Goal: Task Accomplishment & Management: Manage account settings

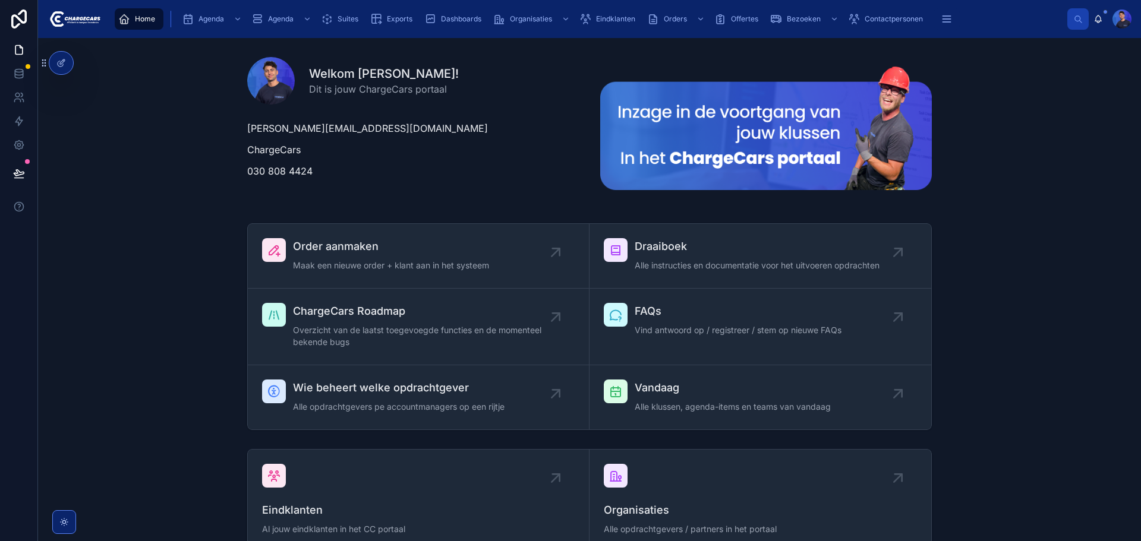
click at [1027, 102] on div "Welkom Lorenzo! Dit is jouw ChargeCars portaal lorenzo@chargecars.nl ChargeCars…" at bounding box center [590, 129] width 1084 height 162
click at [0, 0] on icon at bounding box center [0, 0] width 0 height 0
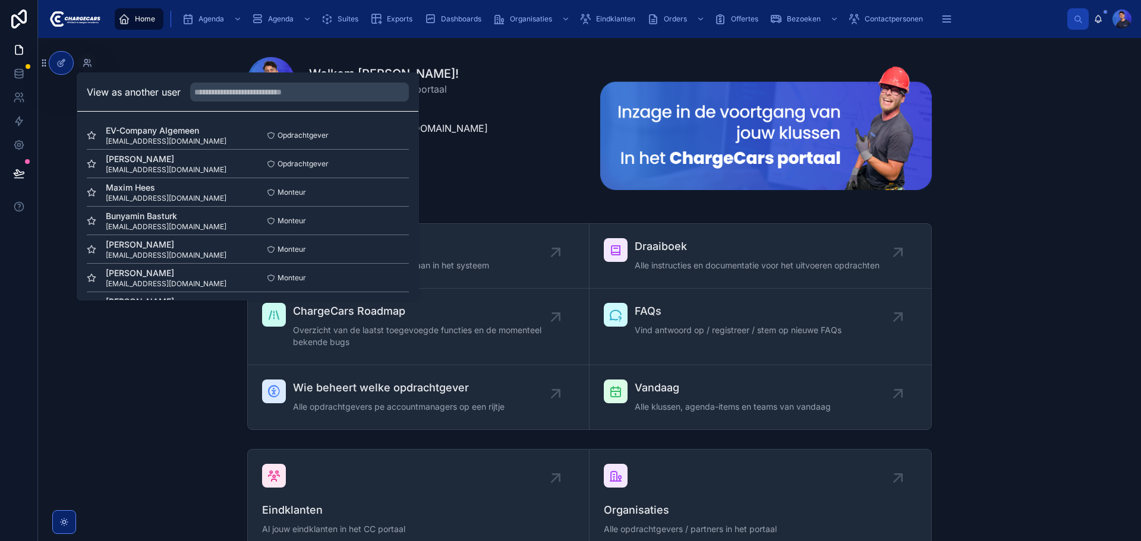
click at [234, 92] on input "text" at bounding box center [299, 92] width 219 height 19
click at [0, 0] on button "Select" at bounding box center [0, 0] width 0 height 0
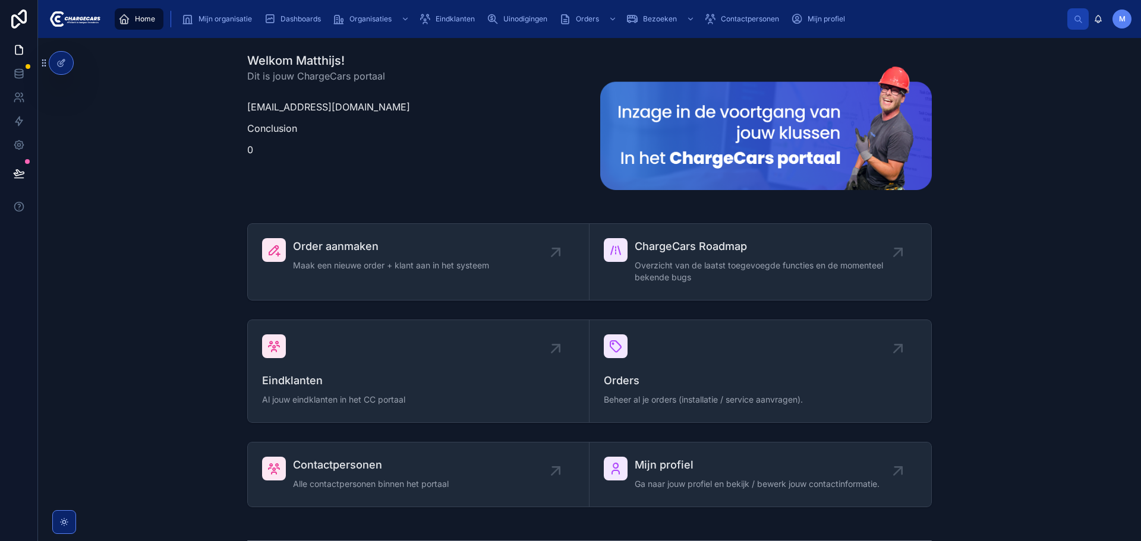
click at [223, 17] on span "Mijn organisatie" at bounding box center [225, 19] width 53 height 10
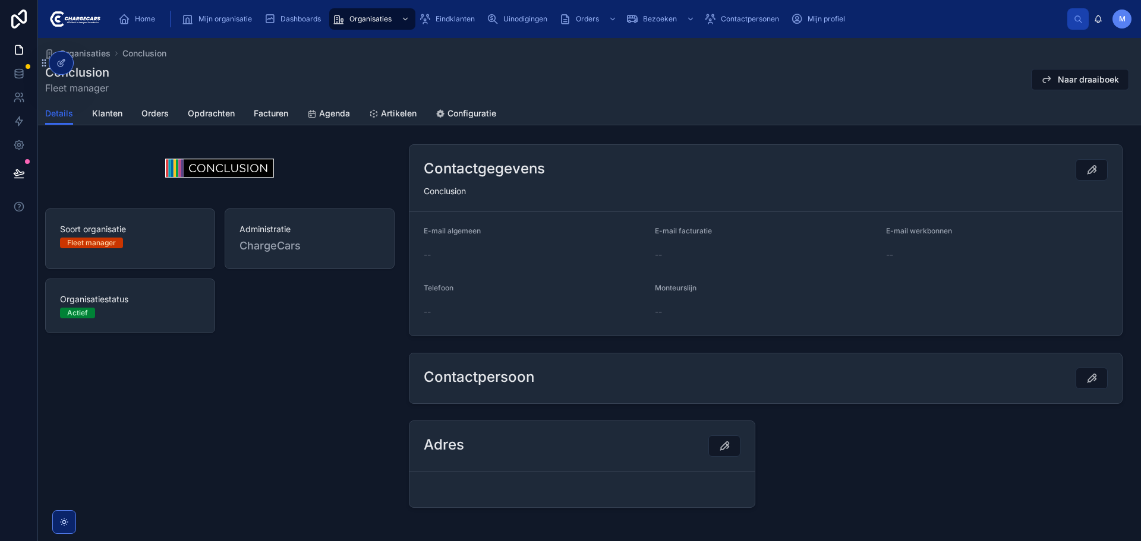
click at [111, 109] on span "Klanten" at bounding box center [107, 114] width 30 height 12
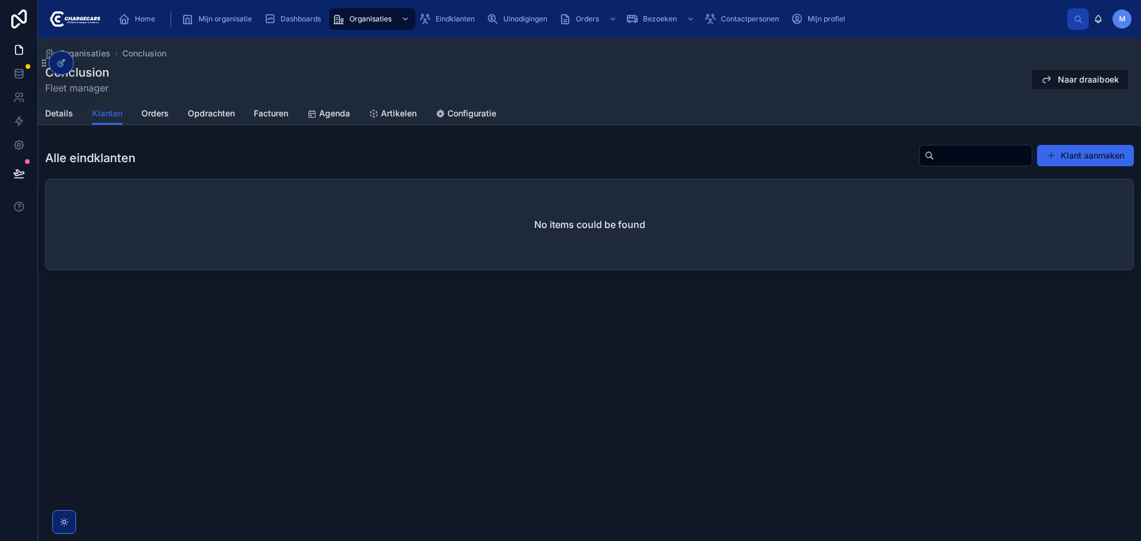
click at [152, 113] on span "Orders" at bounding box center [154, 114] width 27 height 12
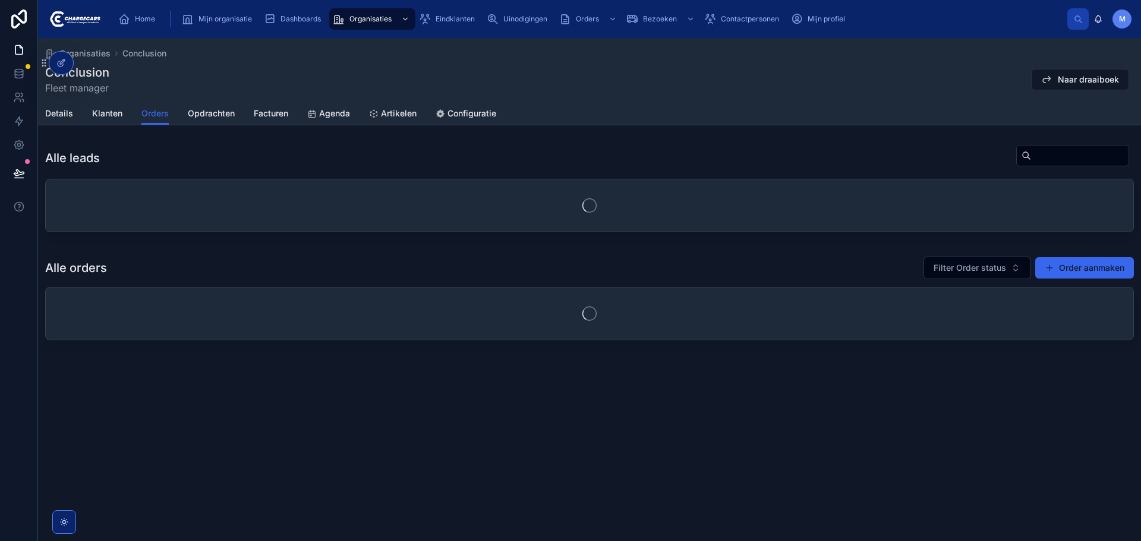
click at [212, 106] on link "Opdrachten" at bounding box center [211, 115] width 47 height 24
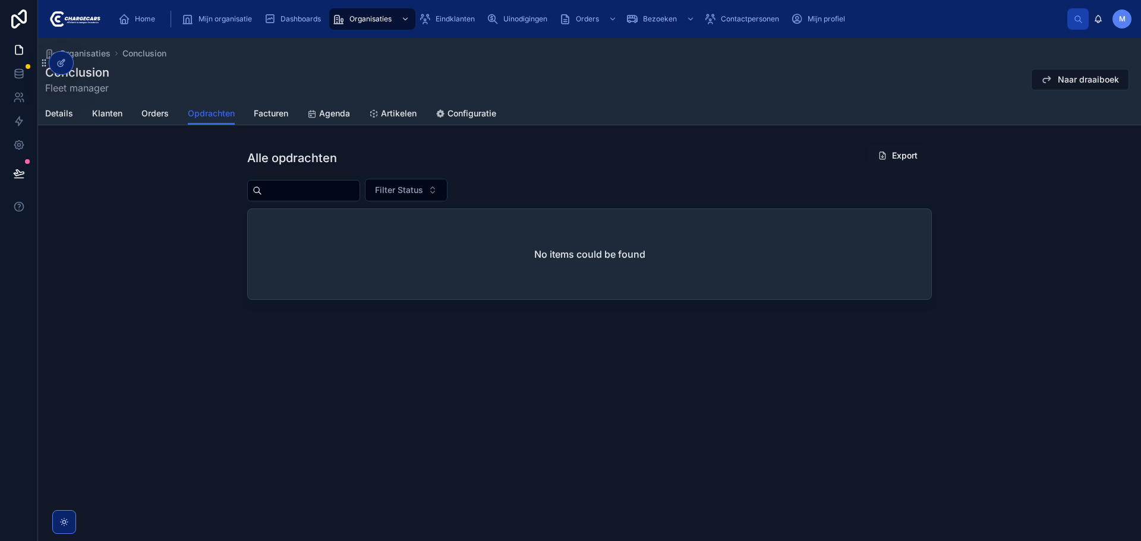
click at [265, 111] on span "Facturen" at bounding box center [271, 114] width 34 height 12
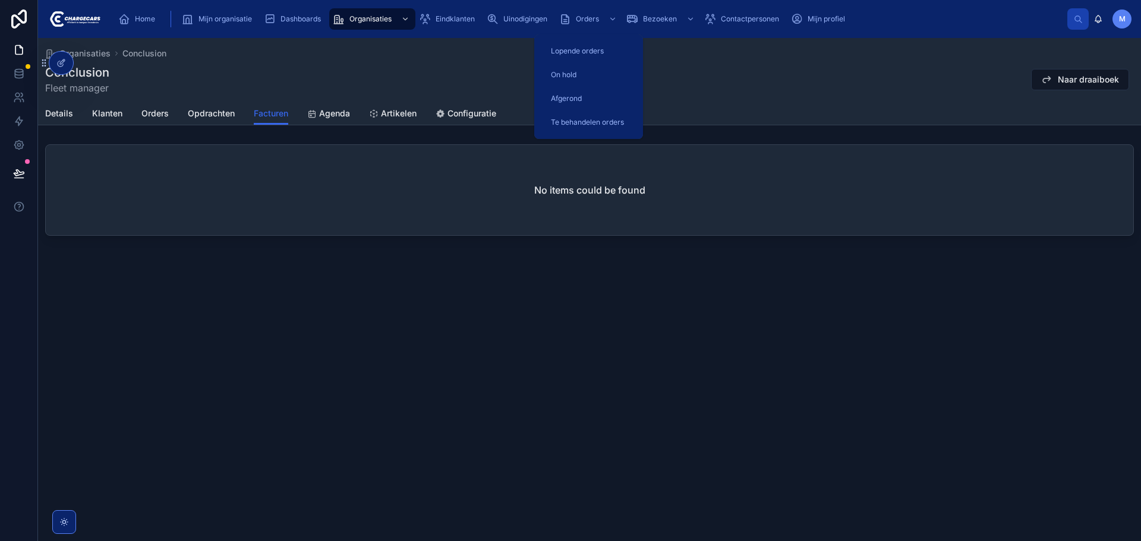
click at [600, 22] on div "Orders" at bounding box center [589, 19] width 60 height 19
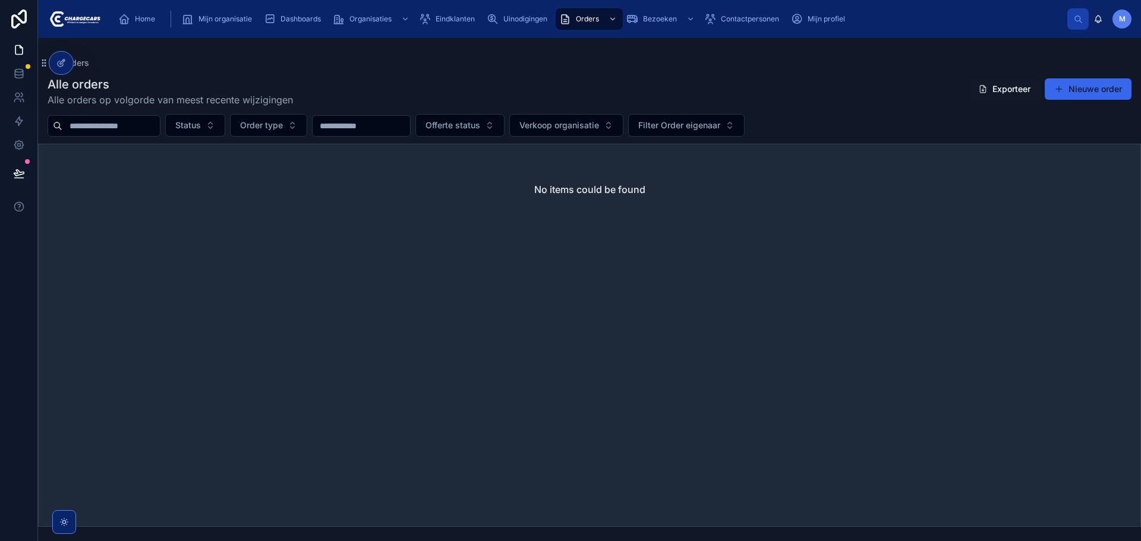
click at [507, 17] on span "Uinodigingen" at bounding box center [525, 19] width 44 height 10
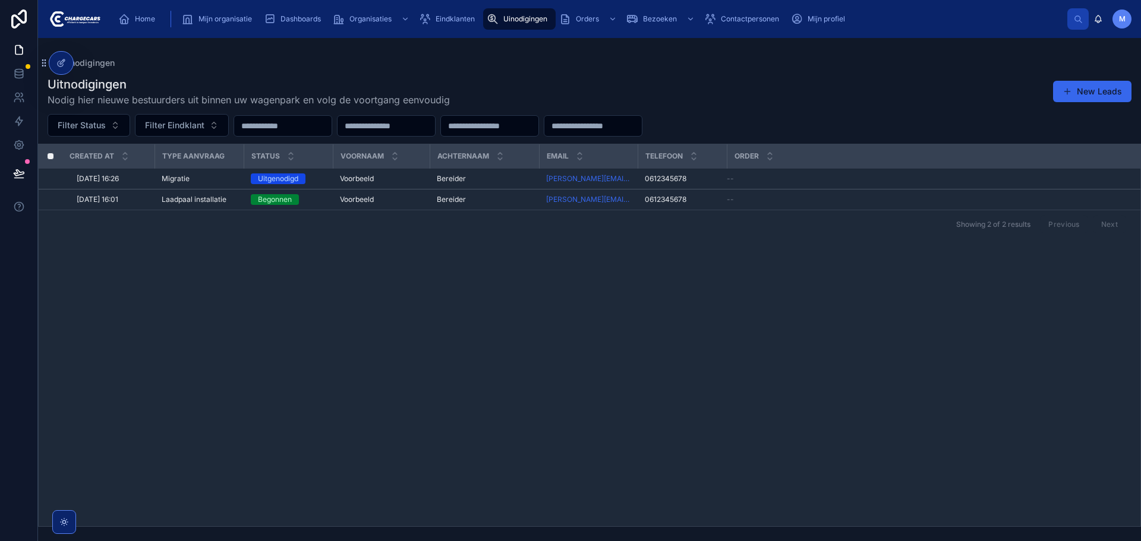
click at [770, 65] on div "Uinodigingen" at bounding box center [590, 63] width 1084 height 12
click at [875, 96] on div "Uitnodigingen Nodig hier nieuwe bestuurders uit binnen uw wagenpark en volg de …" at bounding box center [590, 91] width 1084 height 31
click at [1098, 83] on button "New Leads" at bounding box center [1092, 91] width 78 height 21
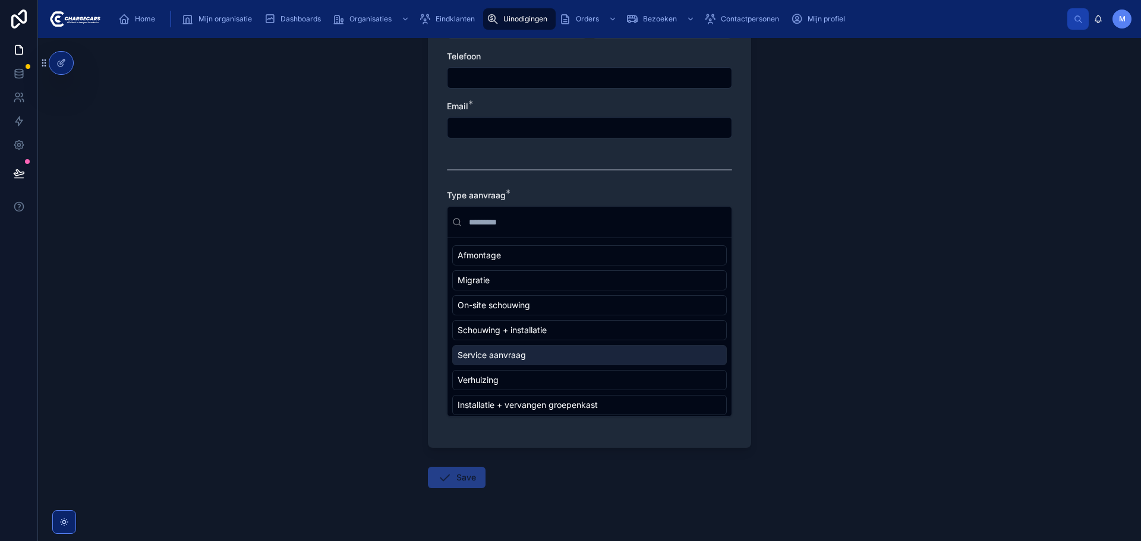
scroll to position [141, 0]
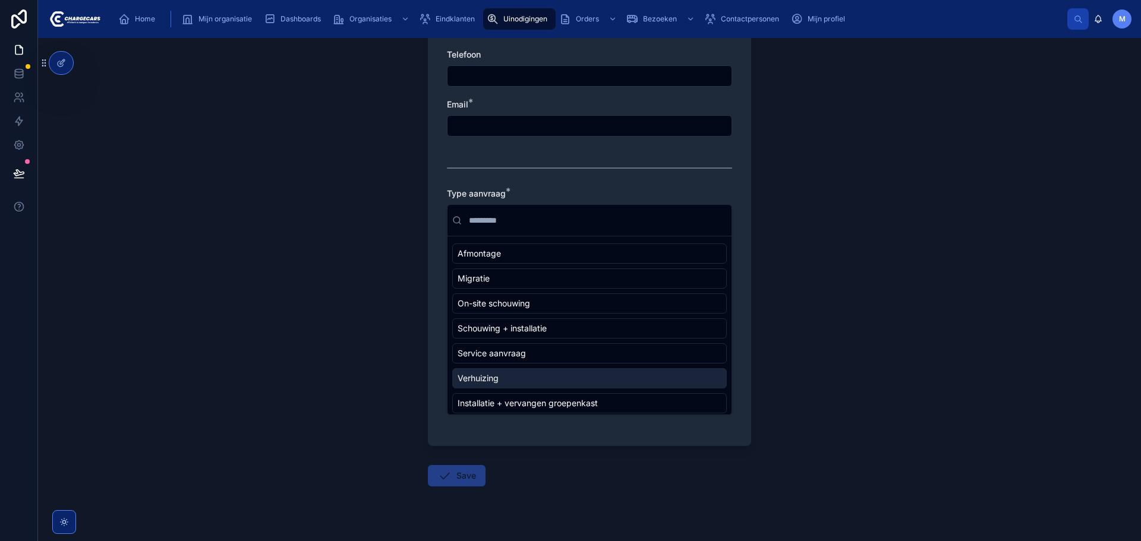
scroll to position [260, 0]
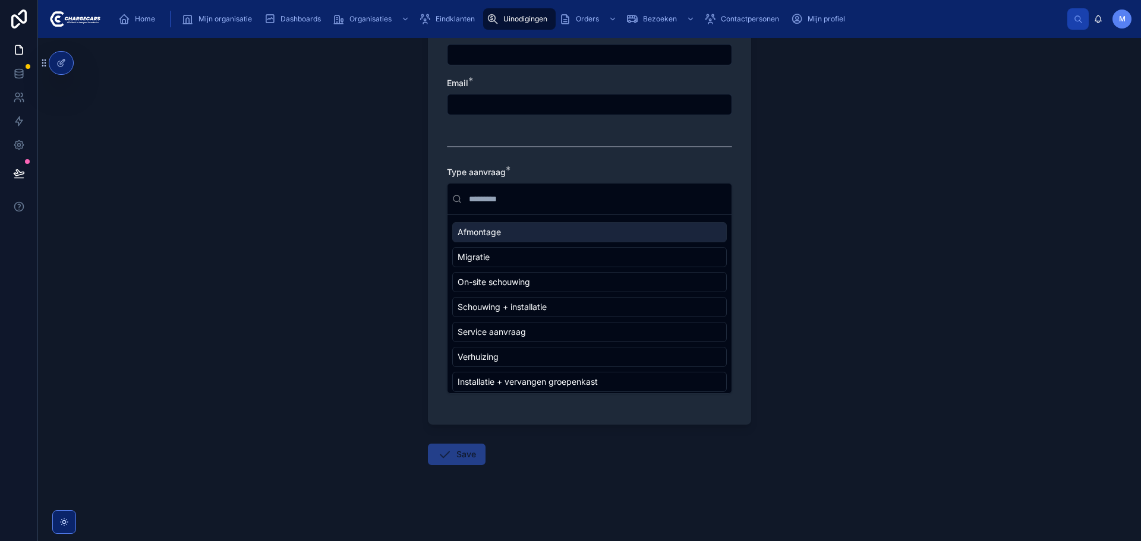
click at [922, 231] on div "Uinodigingen Nieuwe bereider uitnodigen Nieuwe bereider uitnodigen Wagenpark * …" at bounding box center [589, 289] width 1103 height 503
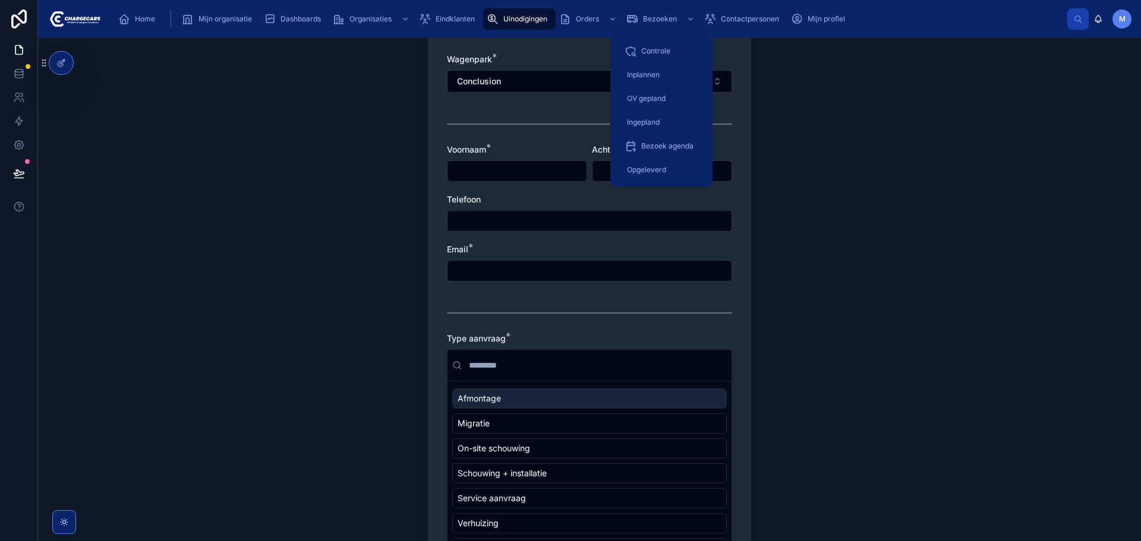
scroll to position [82, 0]
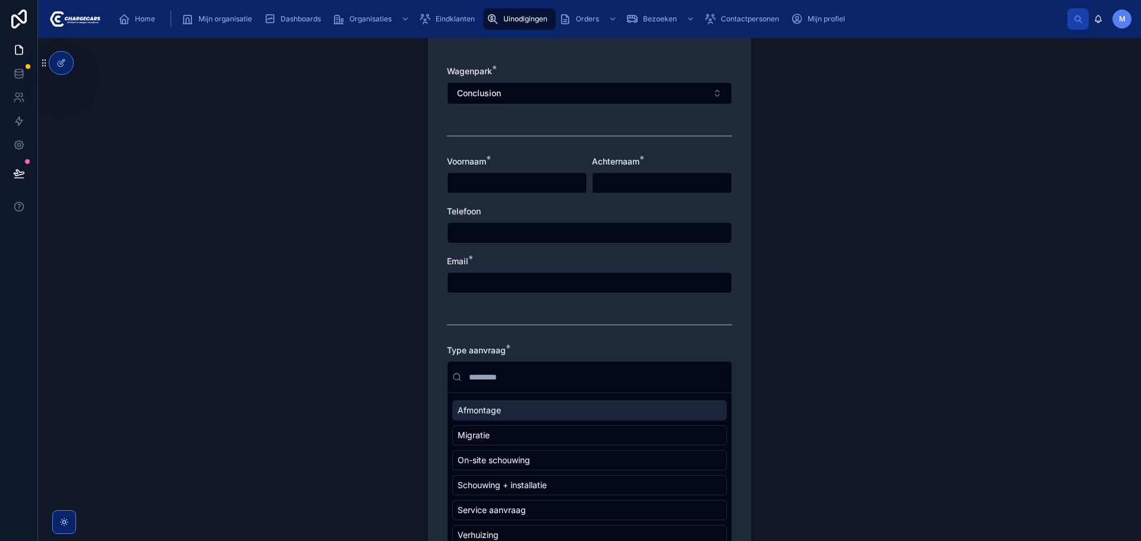
click at [521, 13] on div "Uinodigingen" at bounding box center [519, 19] width 65 height 19
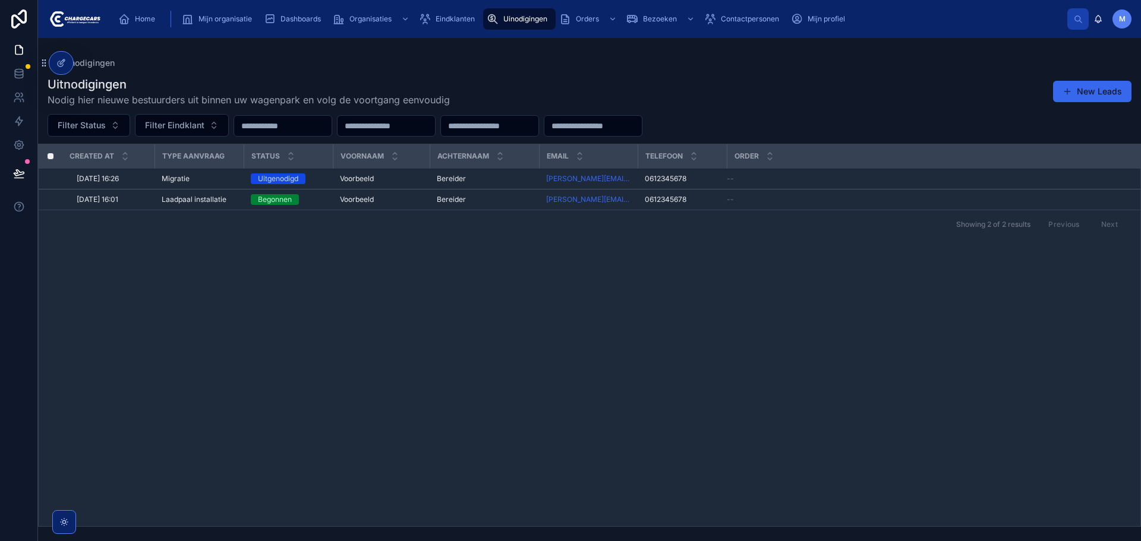
click at [58, 60] on icon at bounding box center [61, 63] width 10 height 10
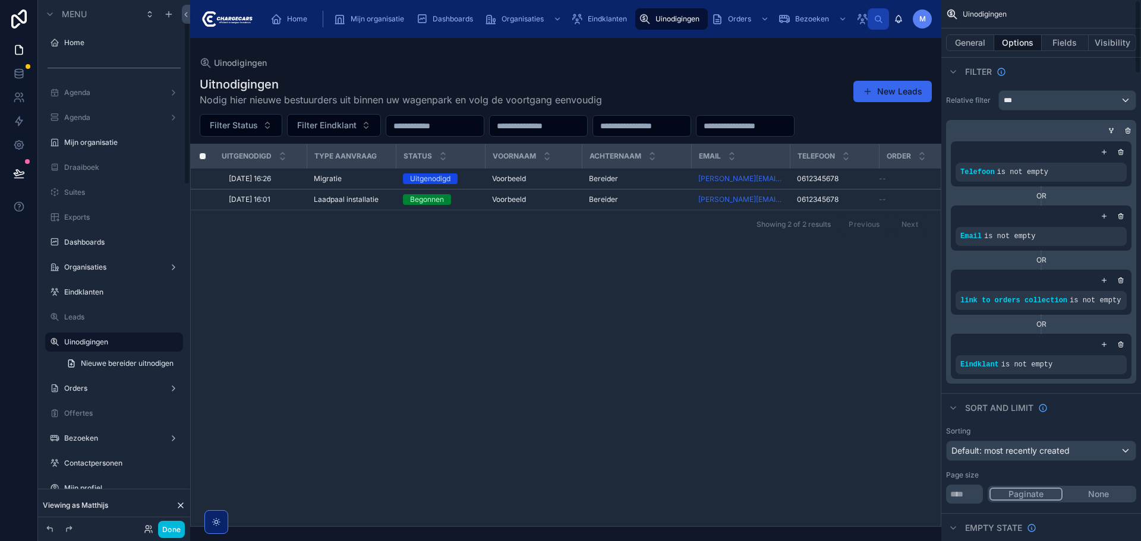
scroll to position [66, 0]
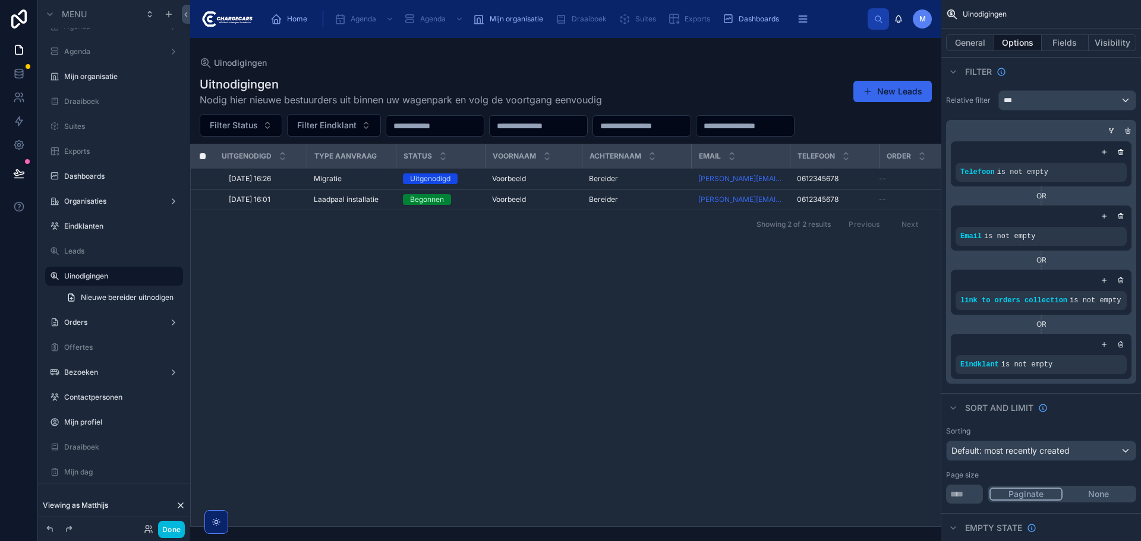
click at [1060, 43] on button "Fields" at bounding box center [1066, 42] width 48 height 17
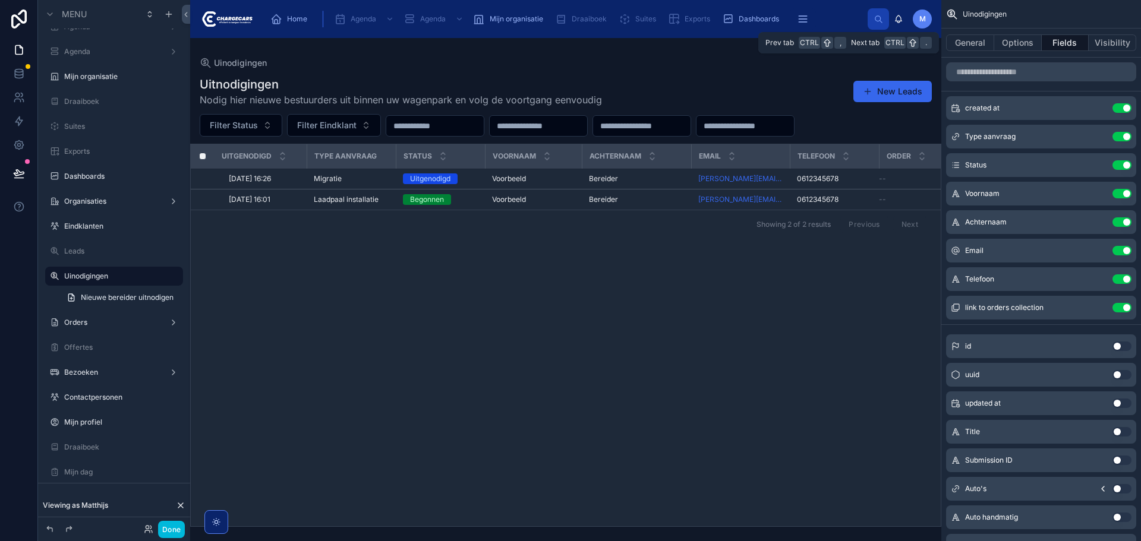
click at [978, 45] on button "General" at bounding box center [970, 42] width 48 height 17
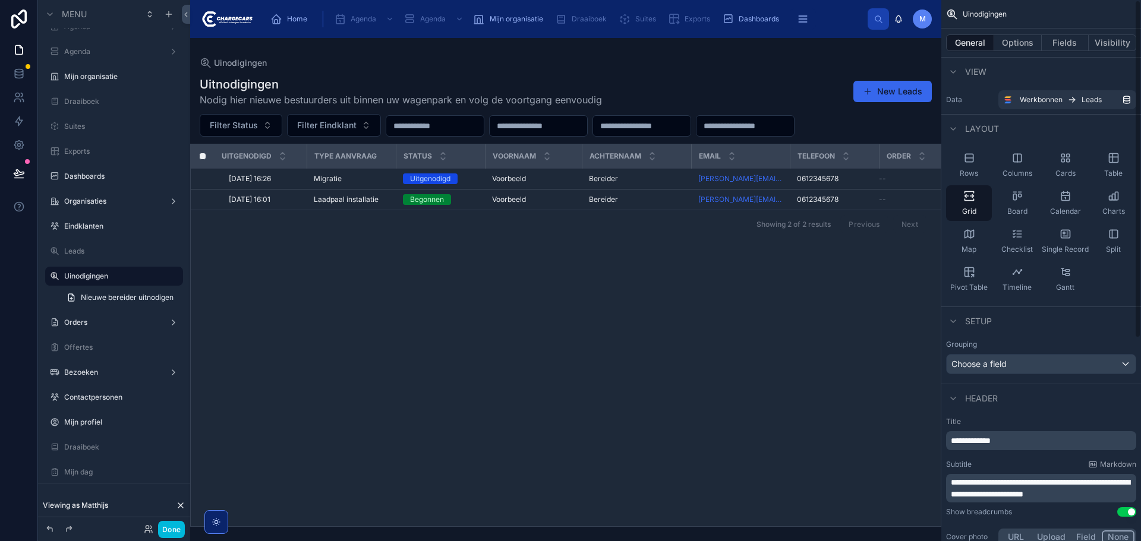
click at [1027, 44] on button "Options" at bounding box center [1018, 42] width 48 height 17
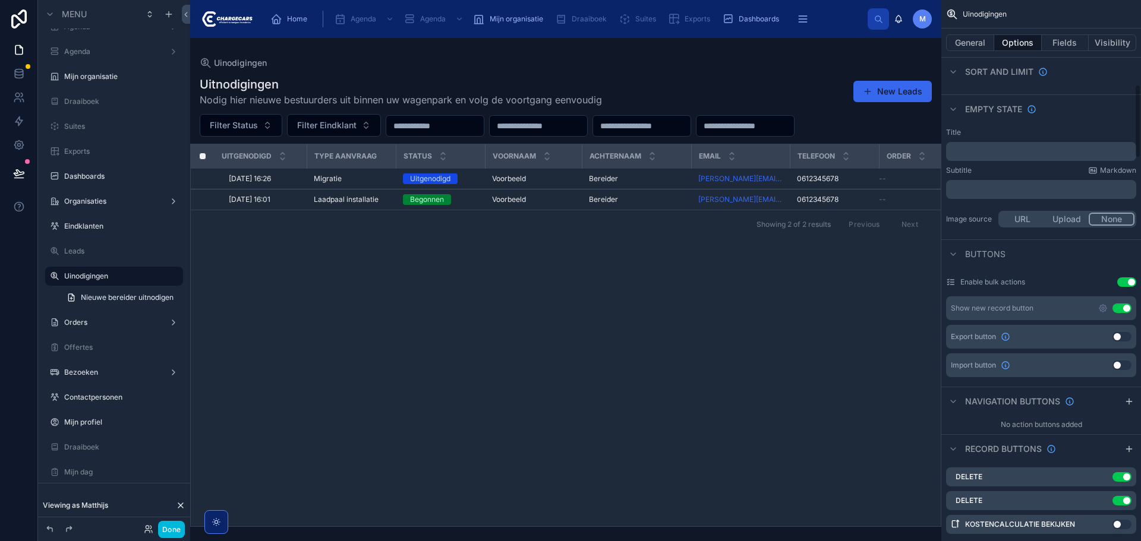
scroll to position [416, 0]
click at [1099, 307] on icon "scrollable content" at bounding box center [1103, 312] width 10 height 10
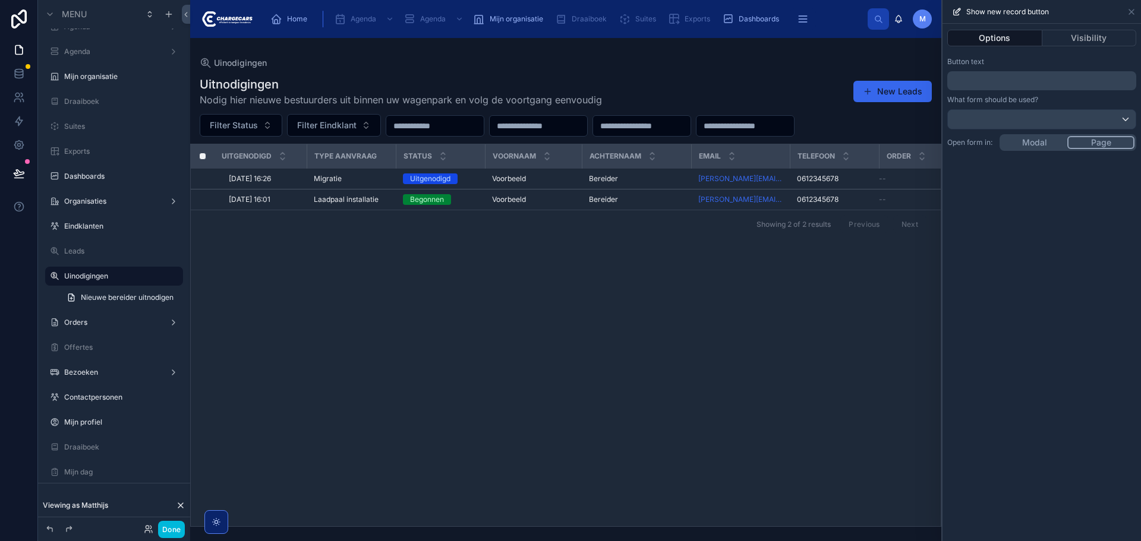
click at [1008, 81] on p "﻿" at bounding box center [1043, 81] width 182 height 14
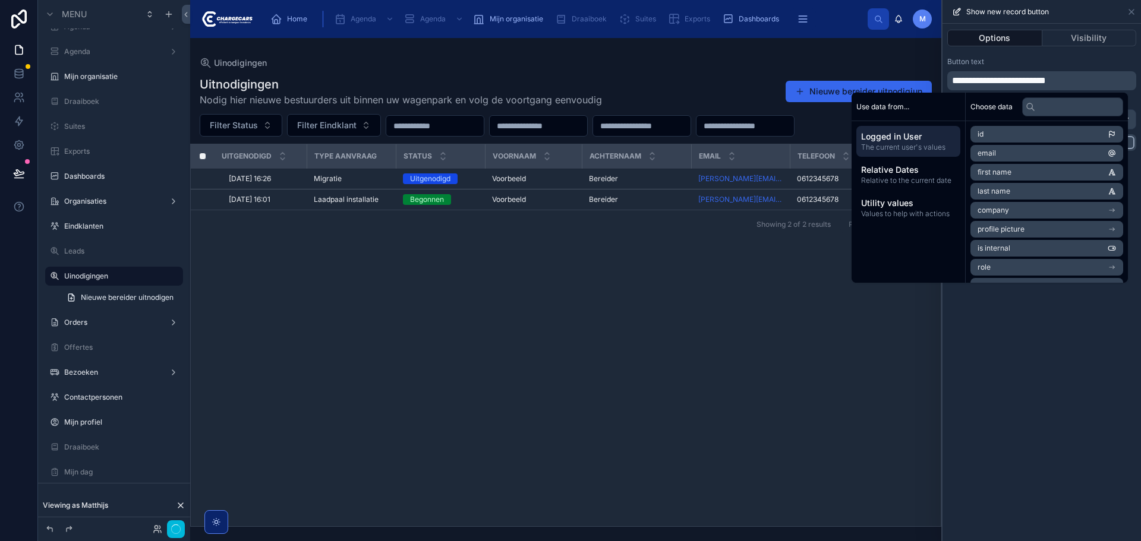
click at [1058, 365] on div "**********" at bounding box center [1042, 283] width 199 height 518
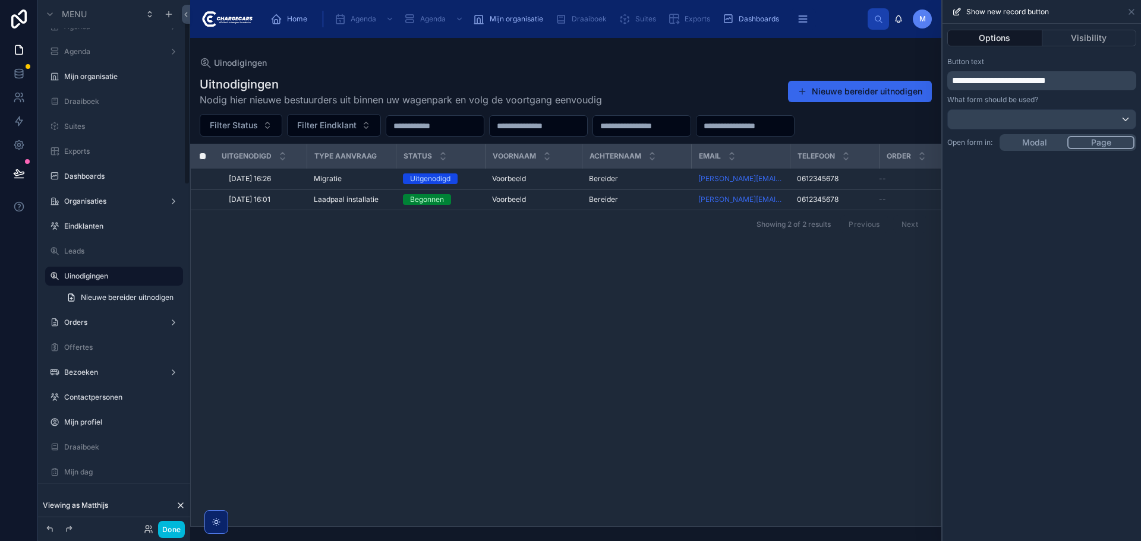
click at [177, 528] on button "Done" at bounding box center [171, 529] width 27 height 17
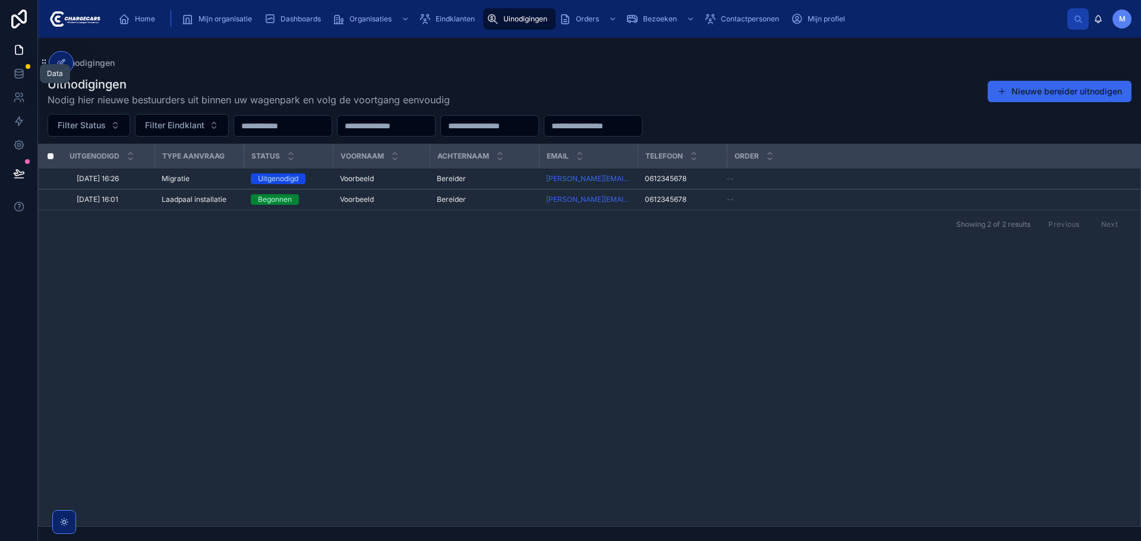
click at [21, 74] on icon at bounding box center [19, 74] width 12 height 12
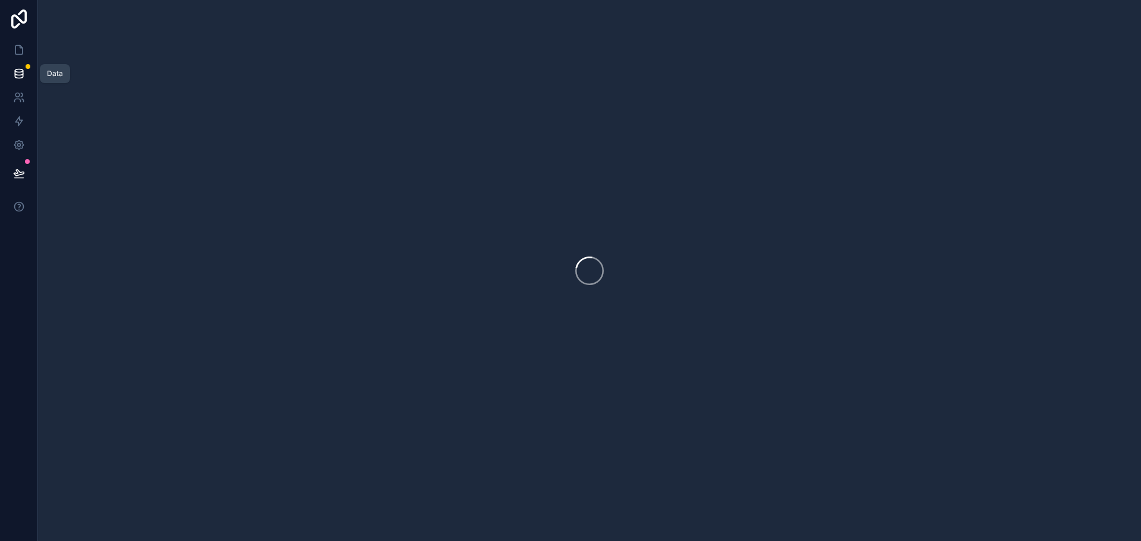
click at [17, 49] on icon at bounding box center [19, 50] width 12 height 12
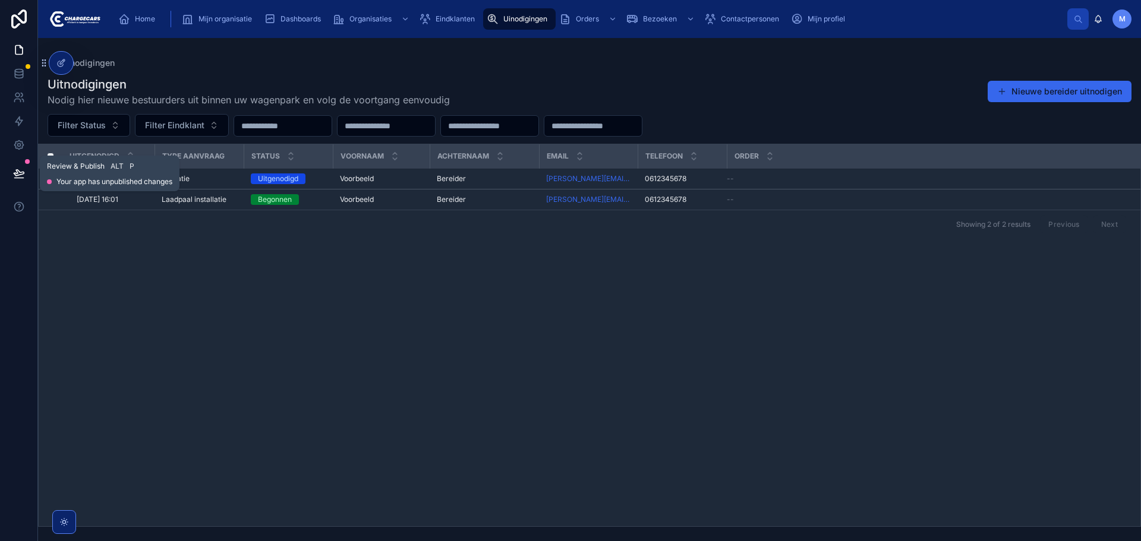
click at [21, 178] on icon at bounding box center [18, 178] width 9 height 0
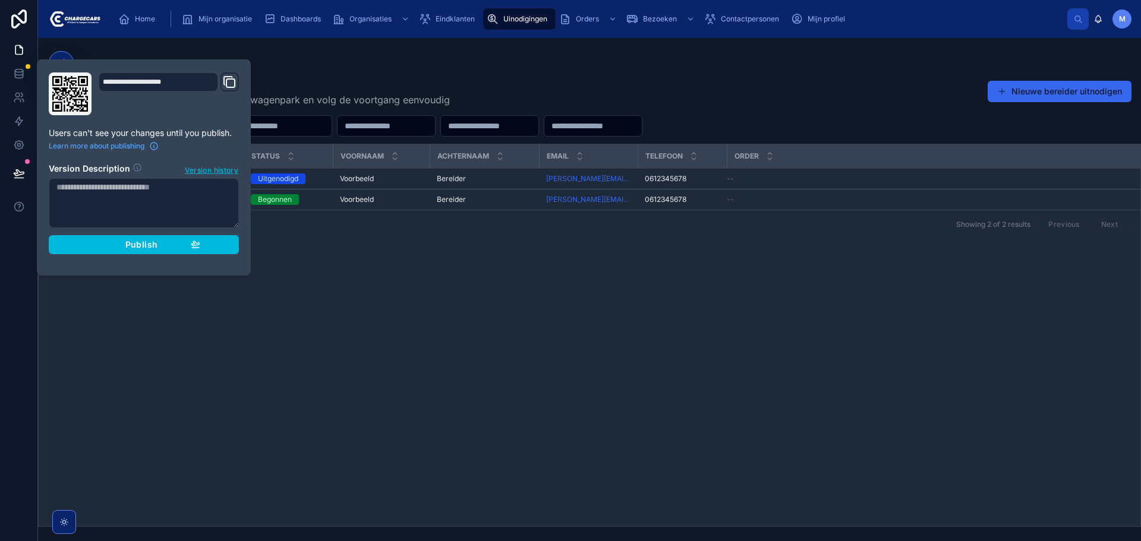
click at [180, 250] on div "Publish" at bounding box center [143, 245] width 113 height 11
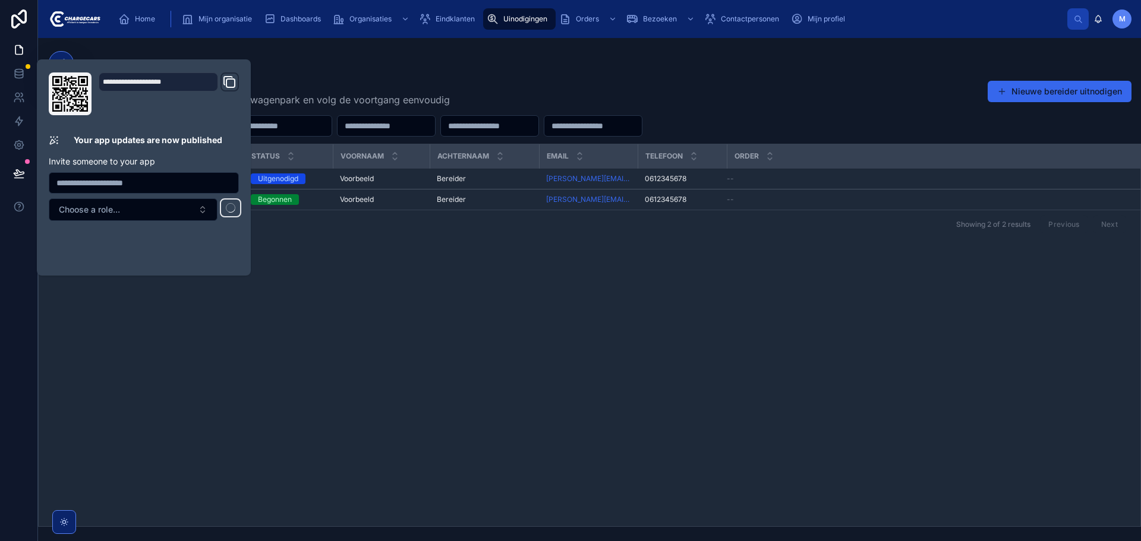
click at [421, 382] on div "Uitgenodigd Type aanvraag Status Voornaam Achternaam Email Telefoon Order 3-10-…" at bounding box center [590, 335] width 1102 height 382
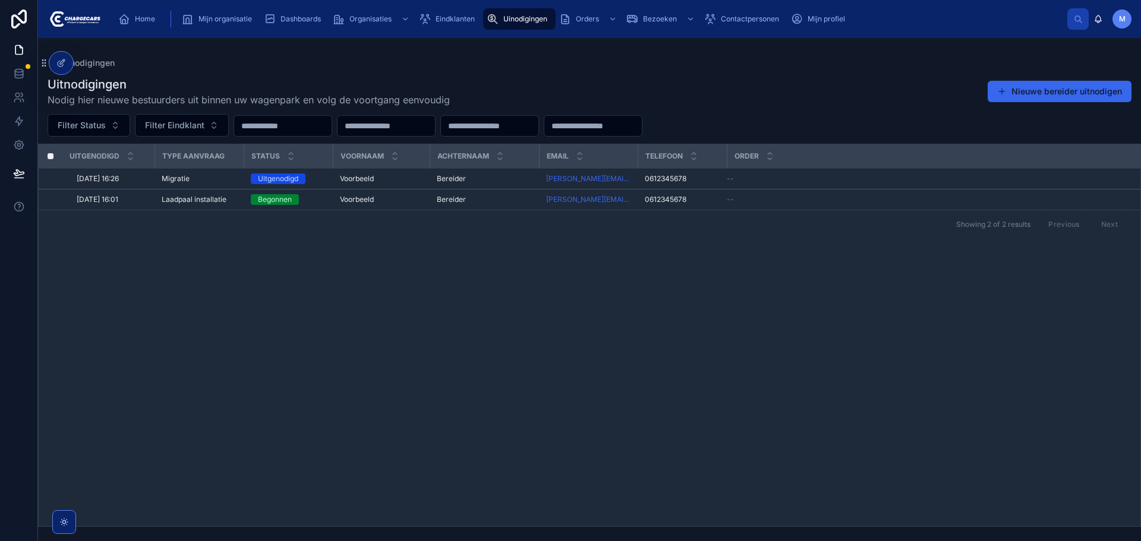
click at [65, 65] on icon at bounding box center [61, 63] width 10 height 10
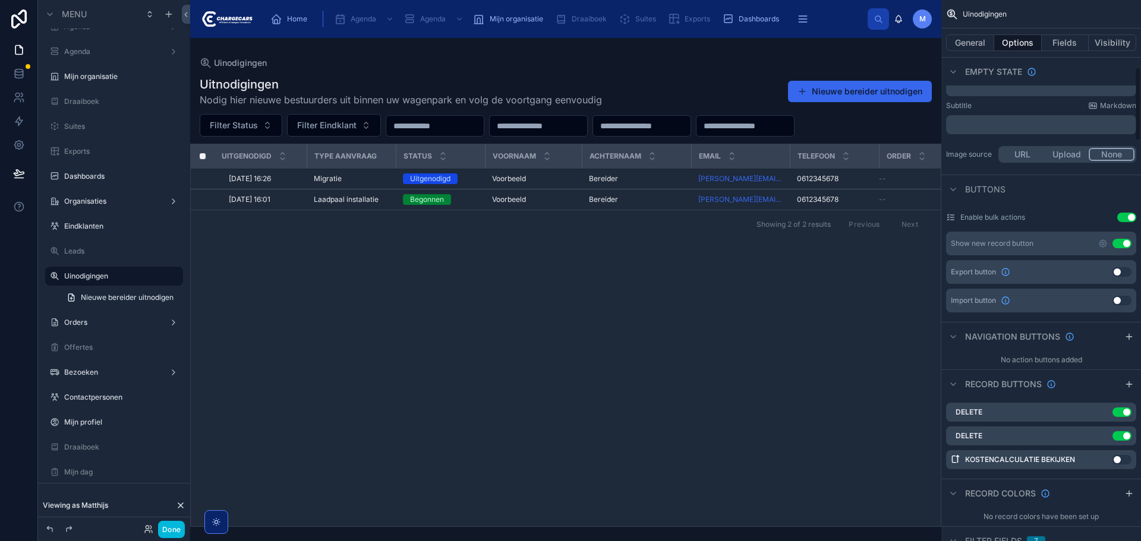
scroll to position [654, 0]
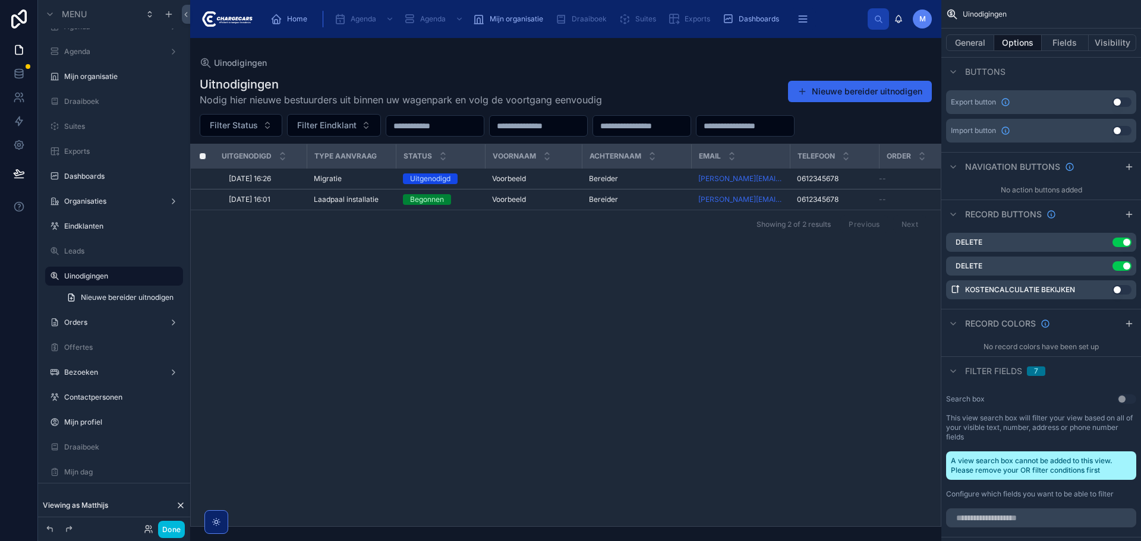
click at [978, 50] on button "General" at bounding box center [970, 42] width 48 height 17
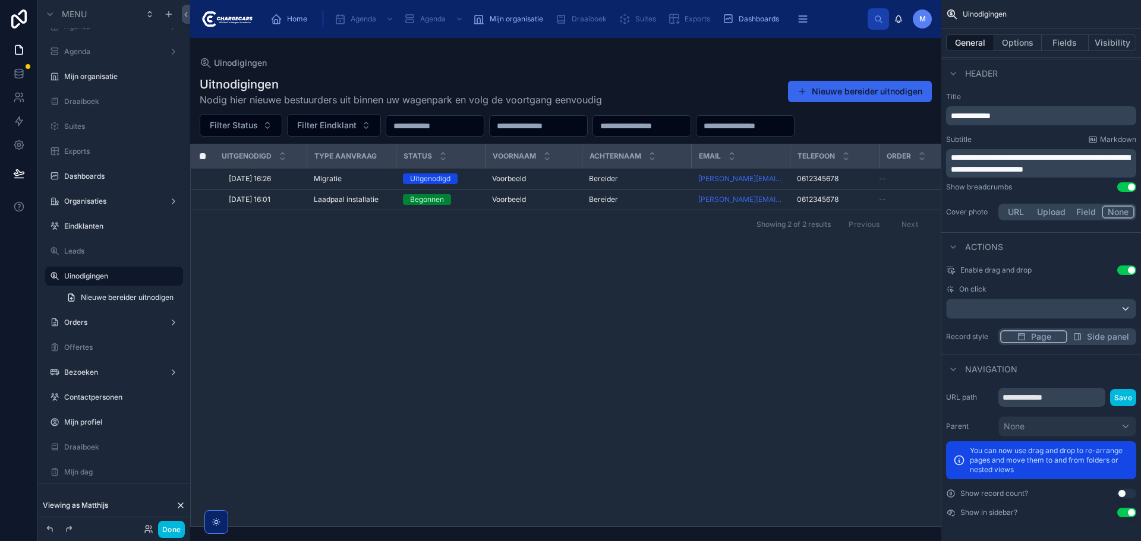
click at [1054, 159] on span "**********" at bounding box center [1040, 163] width 179 height 20
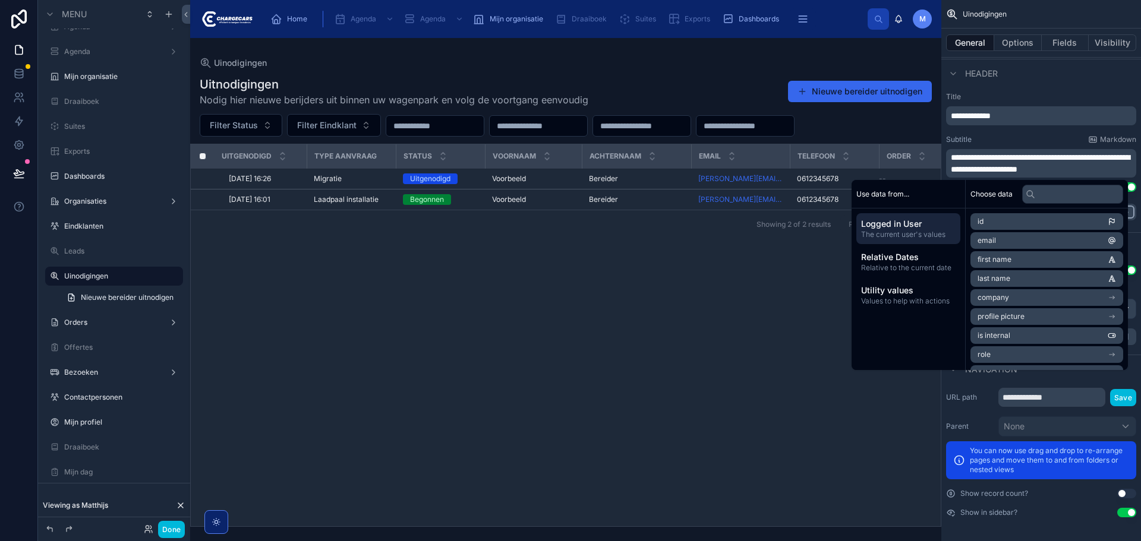
click at [1060, 89] on div "**********" at bounding box center [1041, 157] width 200 height 140
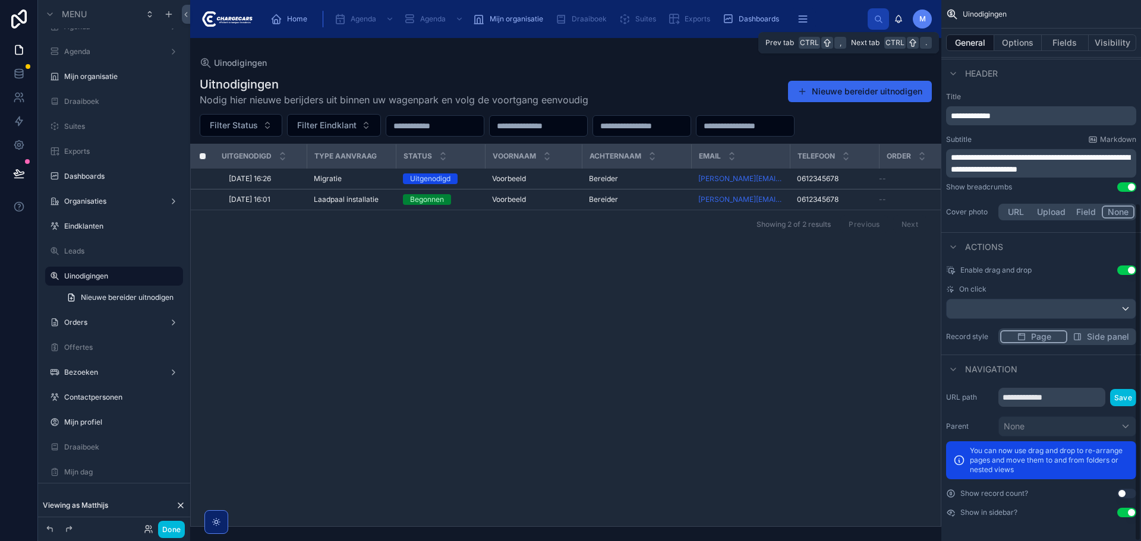
click at [1056, 41] on button "Fields" at bounding box center [1066, 42] width 48 height 17
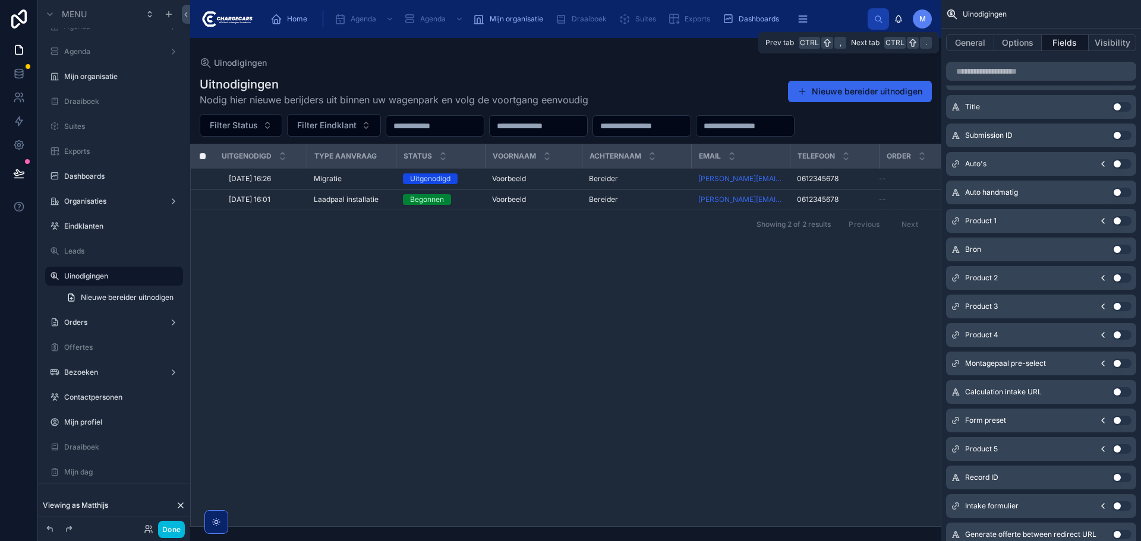
click at [1030, 40] on button "Options" at bounding box center [1018, 42] width 48 height 17
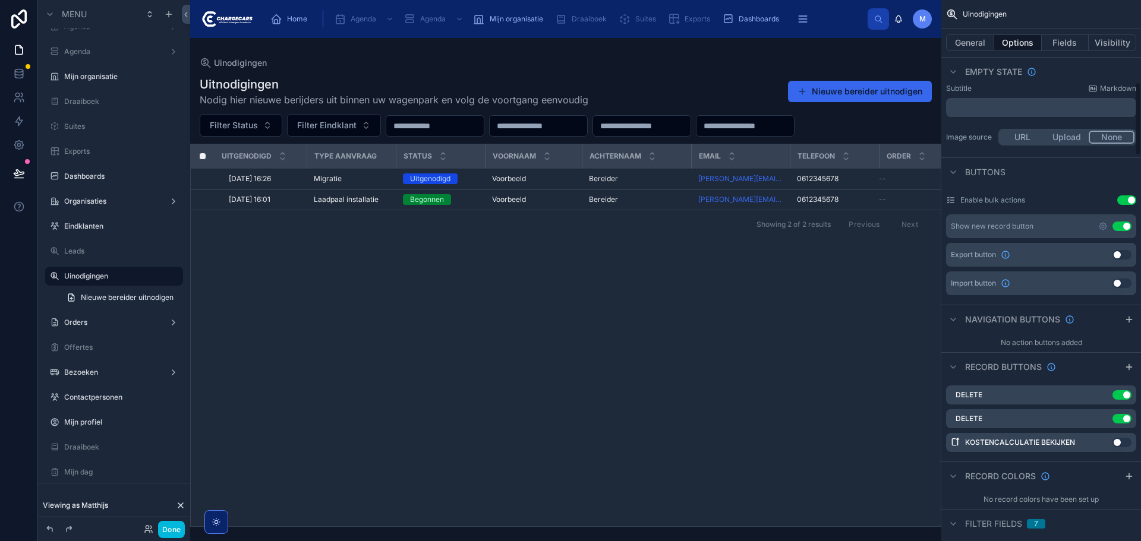
scroll to position [461, 0]
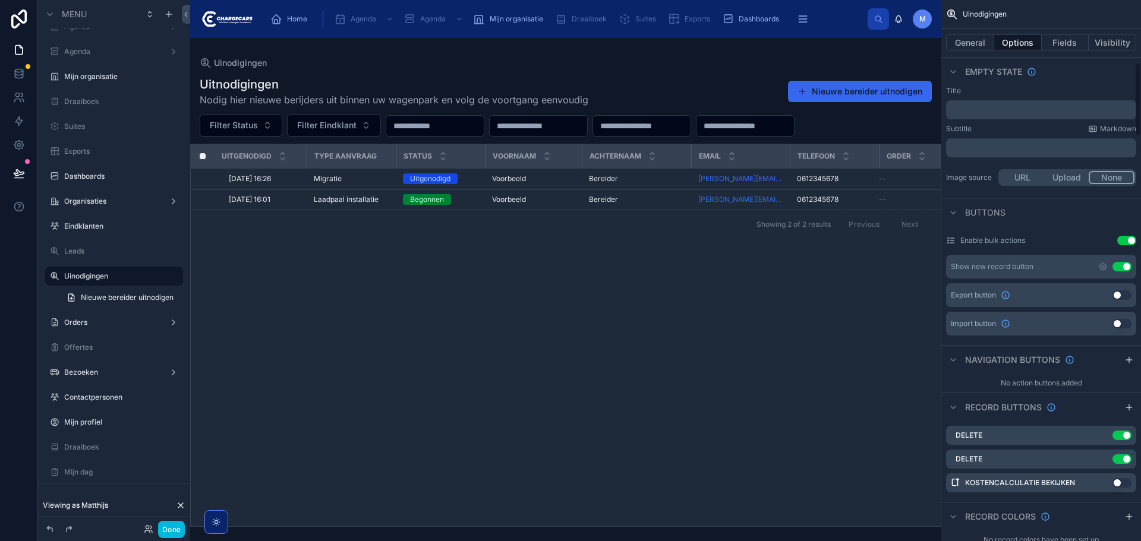
click at [1100, 264] on icon "scrollable content" at bounding box center [1103, 267] width 10 height 10
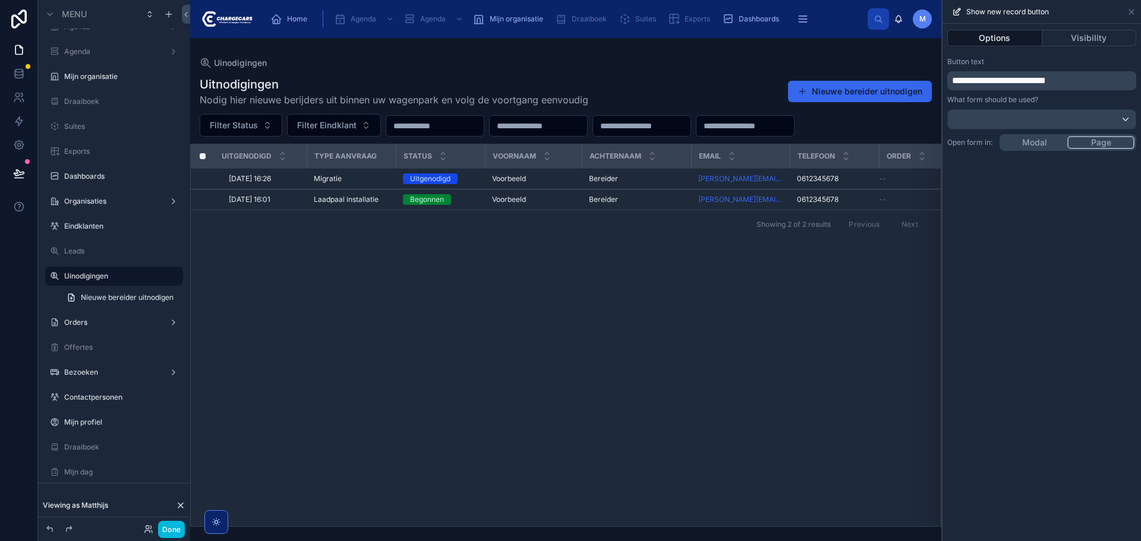
click at [1011, 81] on span "**********" at bounding box center [999, 80] width 94 height 9
click at [1054, 397] on div "**********" at bounding box center [1042, 283] width 199 height 518
click at [181, 529] on button "Done" at bounding box center [171, 529] width 27 height 17
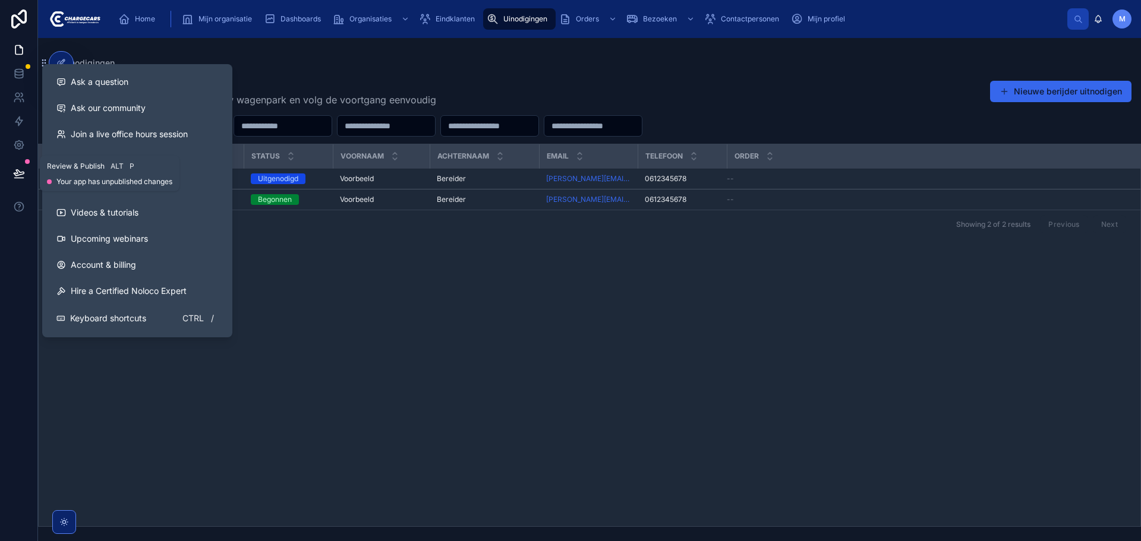
click at [21, 169] on icon at bounding box center [19, 174] width 12 height 12
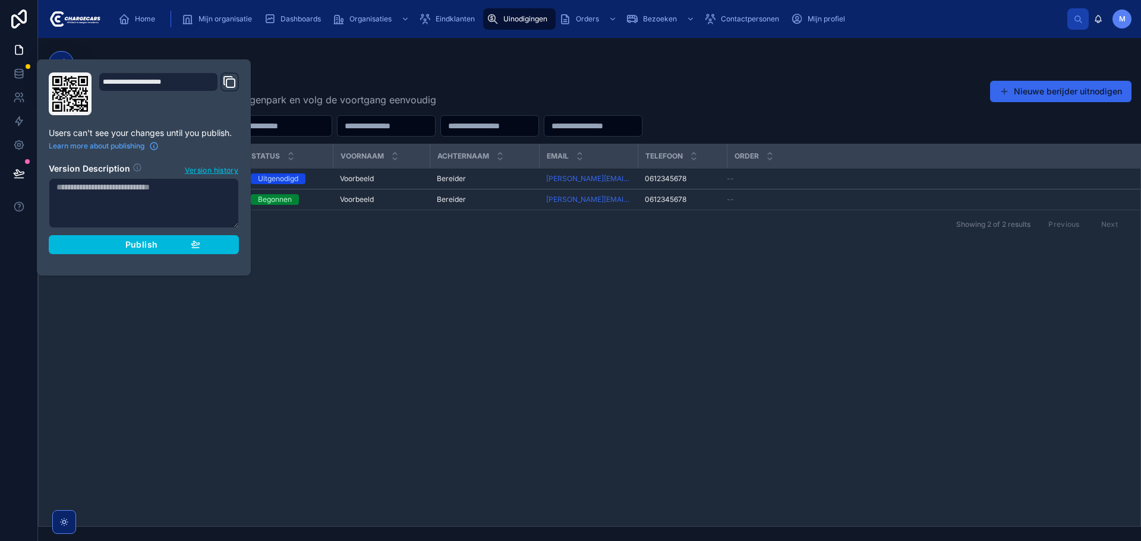
click at [200, 241] on button "Publish" at bounding box center [144, 244] width 190 height 19
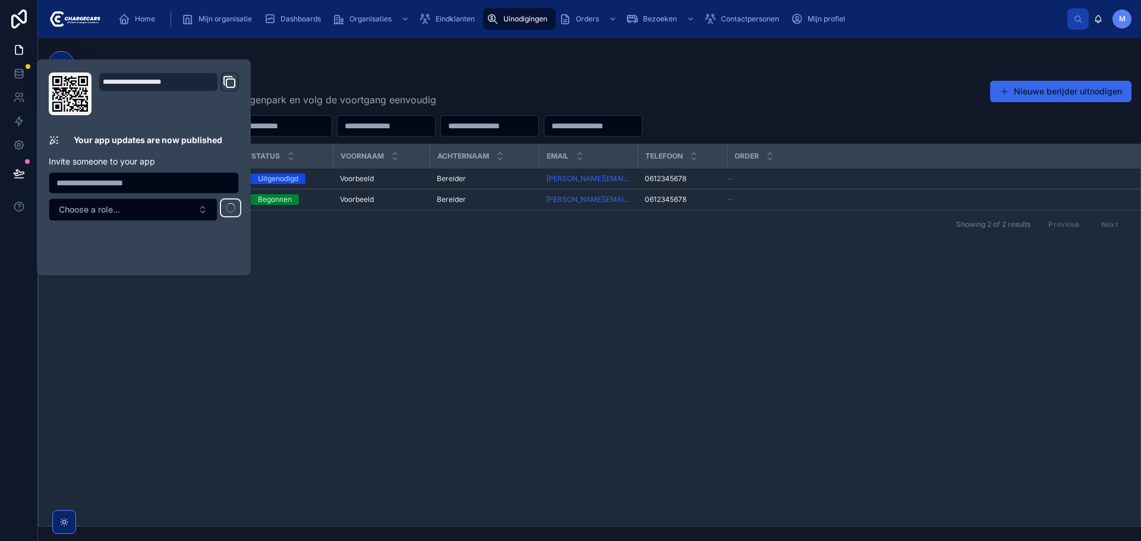
click at [481, 421] on div "Uitgenodigd Type aanvraag Status Voornaam Achternaam Email Telefoon Order 3-10-…" at bounding box center [590, 335] width 1102 height 382
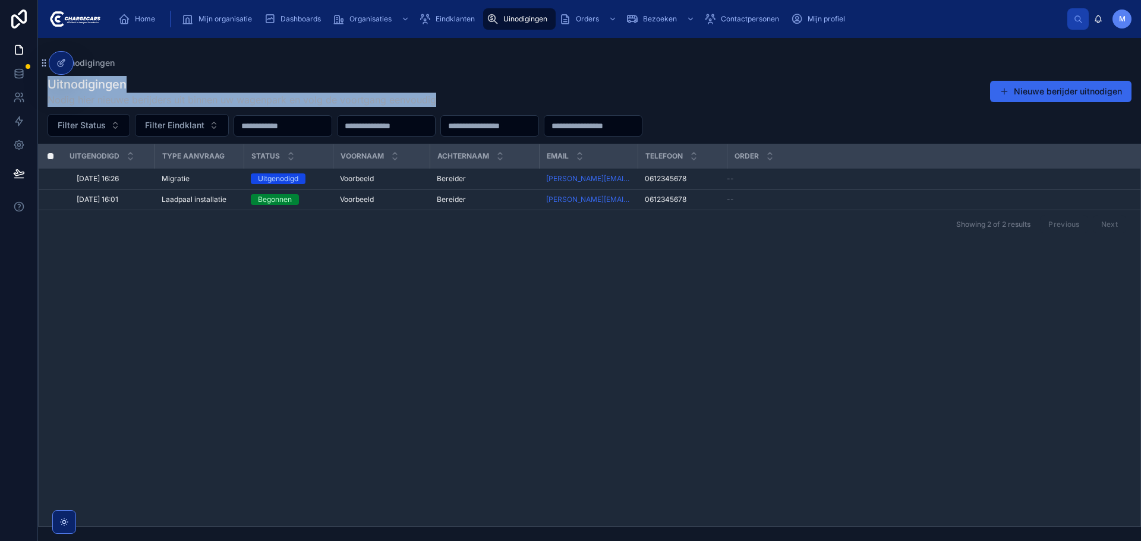
click at [855, 67] on div "Uinodigingen Uitnodigingen Nodig hier nieuwe berijders uit binnen uw wagenpark …" at bounding box center [589, 282] width 1103 height 489
click at [848, 68] on div "Uinodigingen" at bounding box center [590, 63] width 1084 height 12
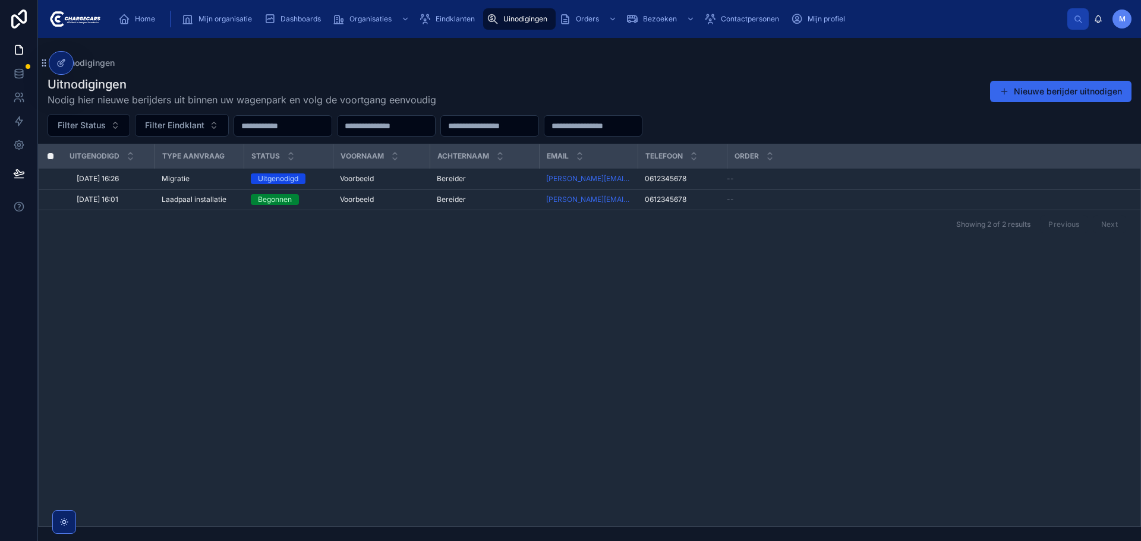
click at [585, 87] on div "Uitnodigingen Nodig hier nieuwe berijders uit binnen uw wagenpark en volg de vo…" at bounding box center [590, 91] width 1084 height 31
click at [849, 7] on div "Home Mijn organisatie Dashboards Organisaties Eindklanten Uinodigingen Orders B…" at bounding box center [589, 19] width 958 height 26
click at [934, 4] on div "Home Mijn organisatie Dashboards Organisaties Eindklanten Uinodigingen Orders B…" at bounding box center [589, 19] width 1103 height 38
drag, startPoint x: 915, startPoint y: 27, endPoint x: 909, endPoint y: 29, distance: 6.1
click at [915, 26] on div "Home Mijn organisatie Dashboards Organisaties Eindklanten Uinodigingen Orders B…" at bounding box center [589, 19] width 958 height 26
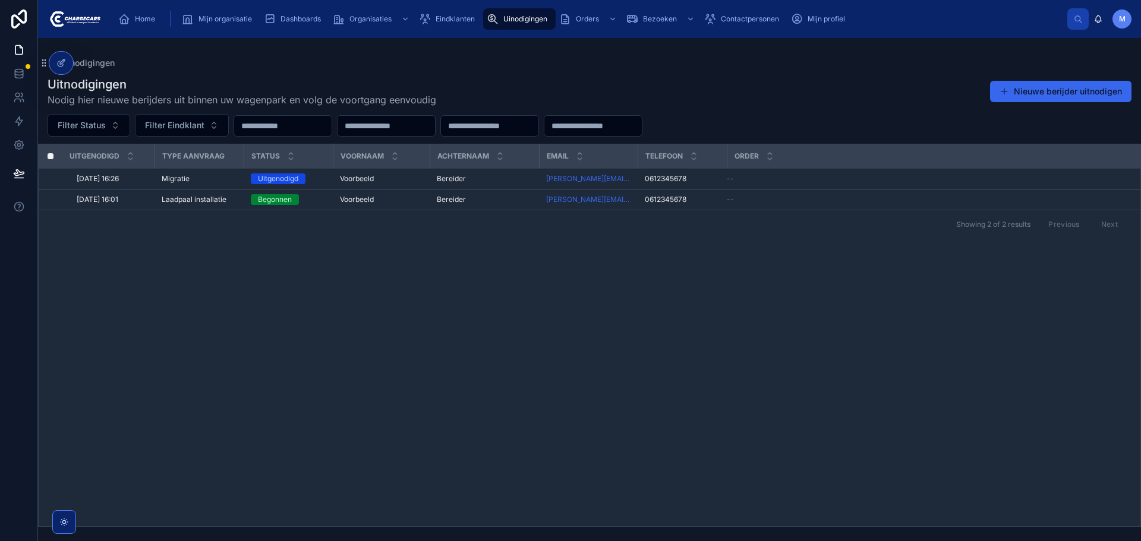
click at [795, 81] on div "Uitnodigingen Nodig hier nieuwe berijders uit binnen uw wagenpark en volg de vo…" at bounding box center [590, 91] width 1084 height 31
click at [788, 77] on div "Uitnodigingen Nodig hier nieuwe berijders uit binnen uw wagenpark en volg de vo…" at bounding box center [590, 91] width 1084 height 31
click at [572, 63] on div "Uinodigingen" at bounding box center [590, 63] width 1084 height 12
click at [471, 67] on div "Uinodigingen" at bounding box center [590, 63] width 1084 height 12
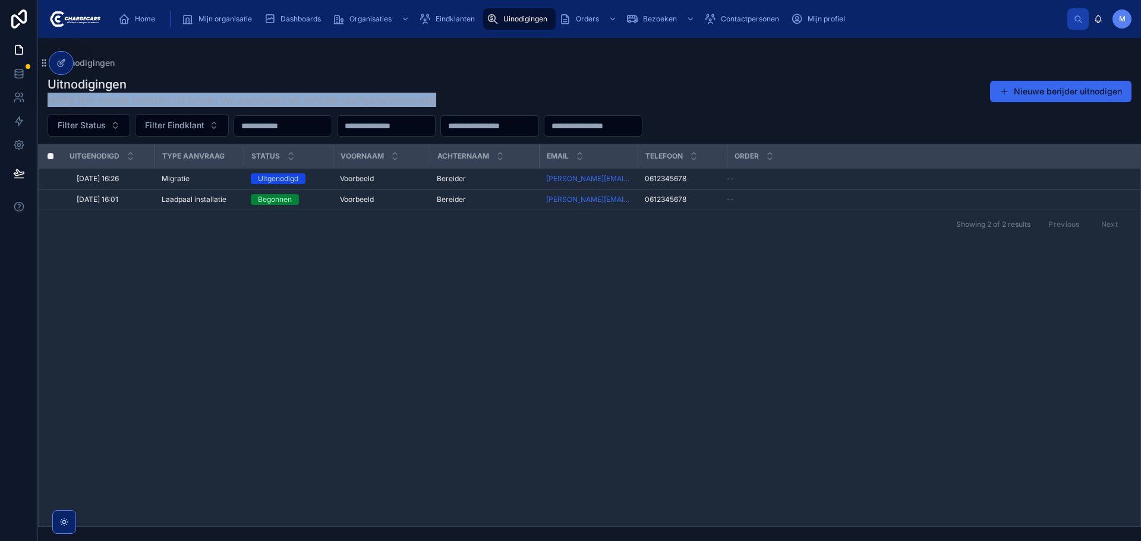
drag, startPoint x: 441, startPoint y: 96, endPoint x: 318, endPoint y: 84, distance: 123.6
click at [318, 84] on div "Uitnodigingen Nodig hier nieuwe berijders uit binnen uw wagenpark en volg de vo…" at bounding box center [590, 91] width 1084 height 31
click at [318, 84] on h1 "Uitnodigingen" at bounding box center [242, 84] width 389 height 17
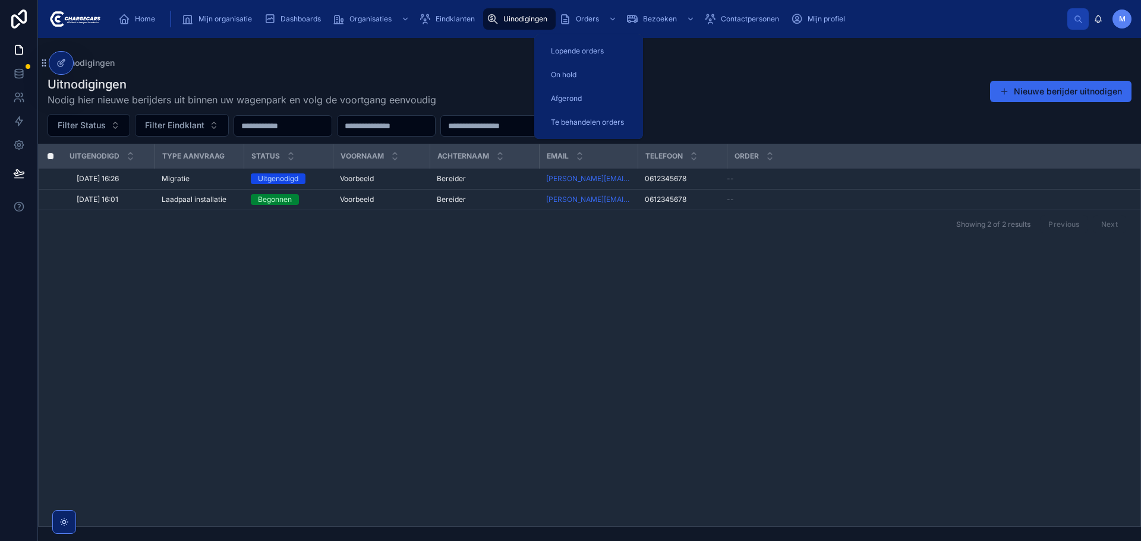
click at [788, 54] on div "Uinodigingen Uitnodigingen Nodig hier nieuwe berijders uit binnen uw wagenpark …" at bounding box center [589, 282] width 1103 height 489
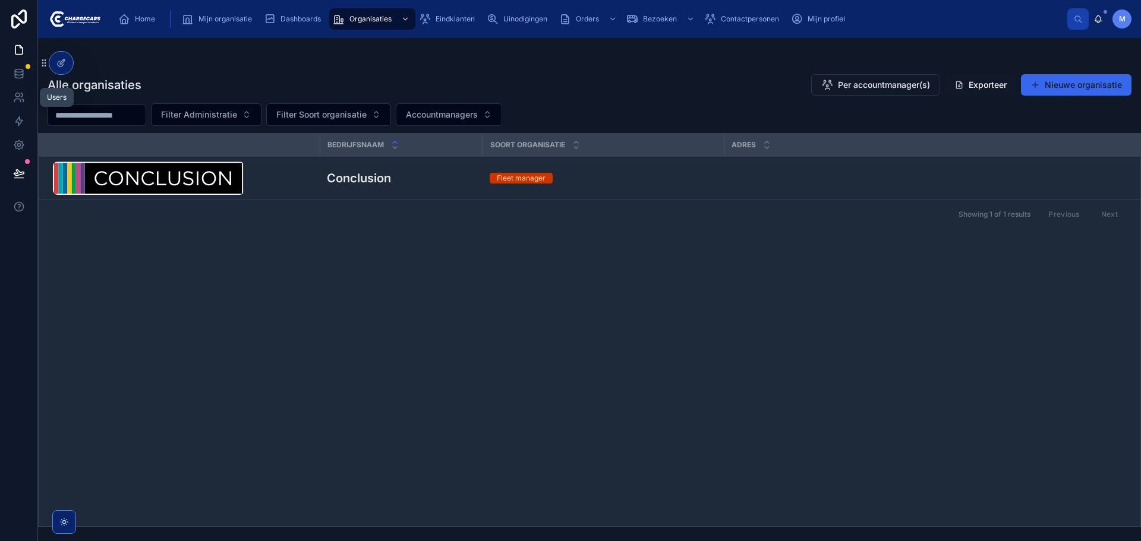
drag, startPoint x: 22, startPoint y: 93, endPoint x: 37, endPoint y: 93, distance: 15.5
click at [22, 93] on icon at bounding box center [22, 95] width 2 height 4
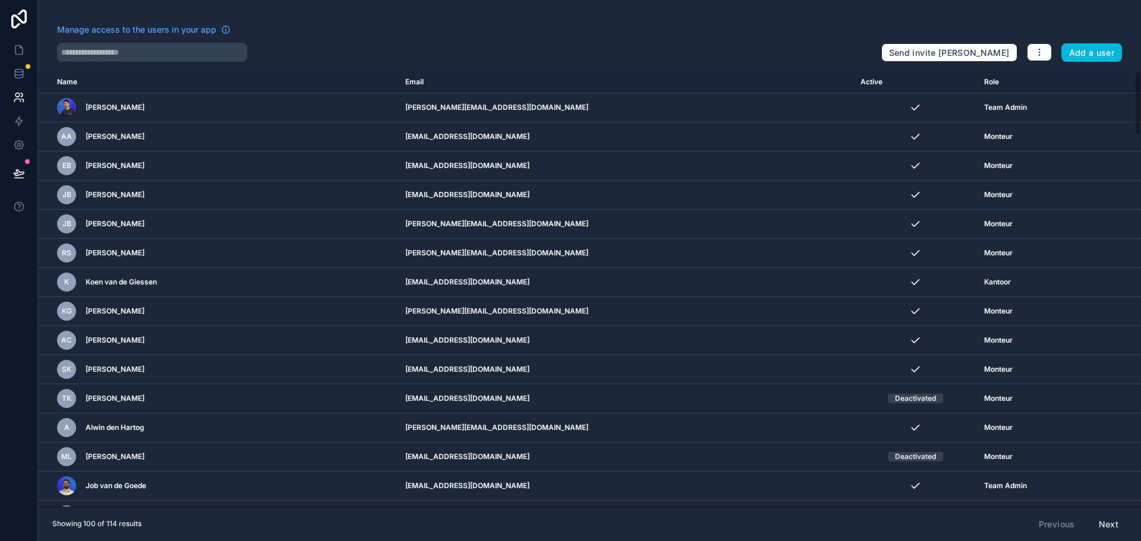
click at [118, 49] on input "text" at bounding box center [152, 52] width 190 height 19
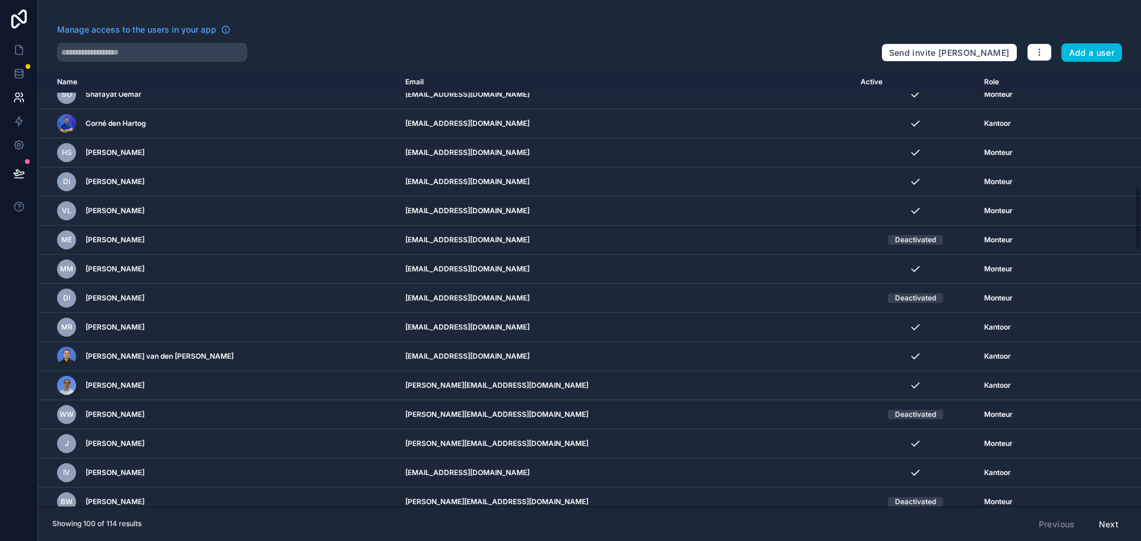
scroll to position [773, 0]
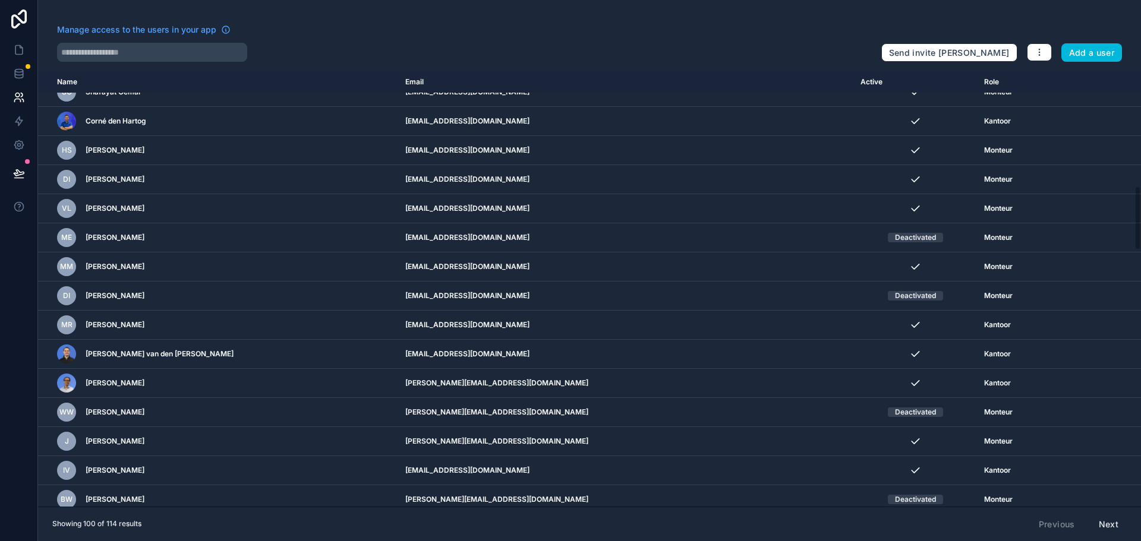
click at [166, 43] on input "text" at bounding box center [152, 52] width 190 height 19
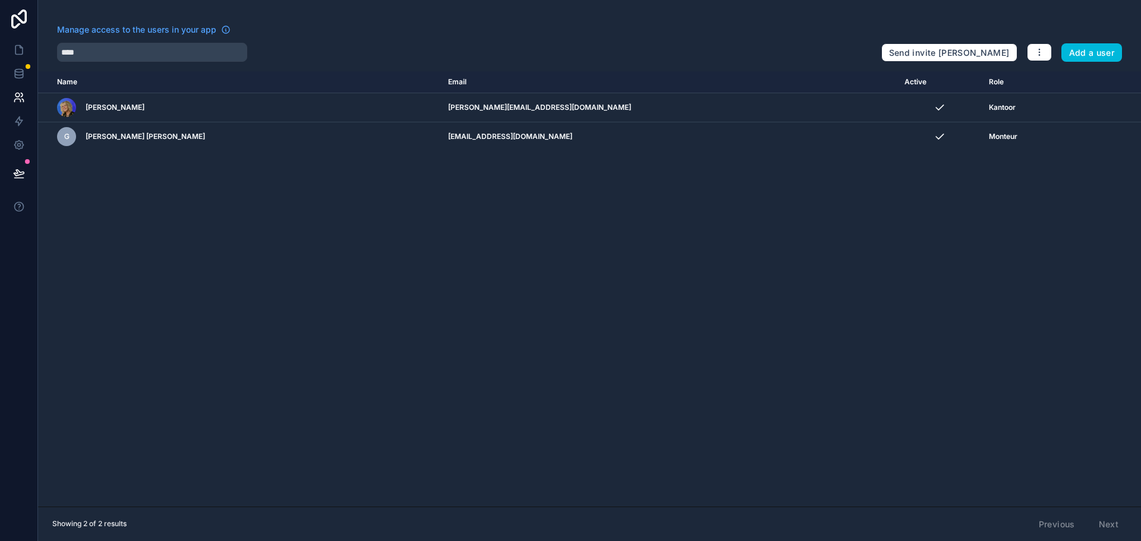
type input "****"
drag, startPoint x: 30, startPoint y: 163, endPoint x: 80, endPoint y: 194, distance: 59.2
click at [30, 163] on button at bounding box center [19, 173] width 26 height 33
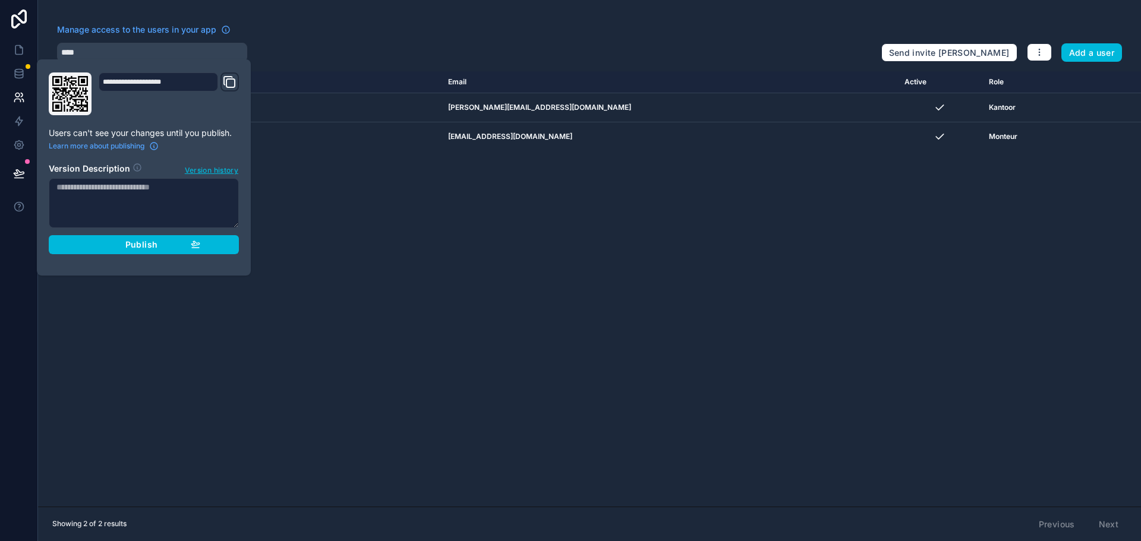
click at [175, 250] on button "Publish" at bounding box center [144, 244] width 190 height 19
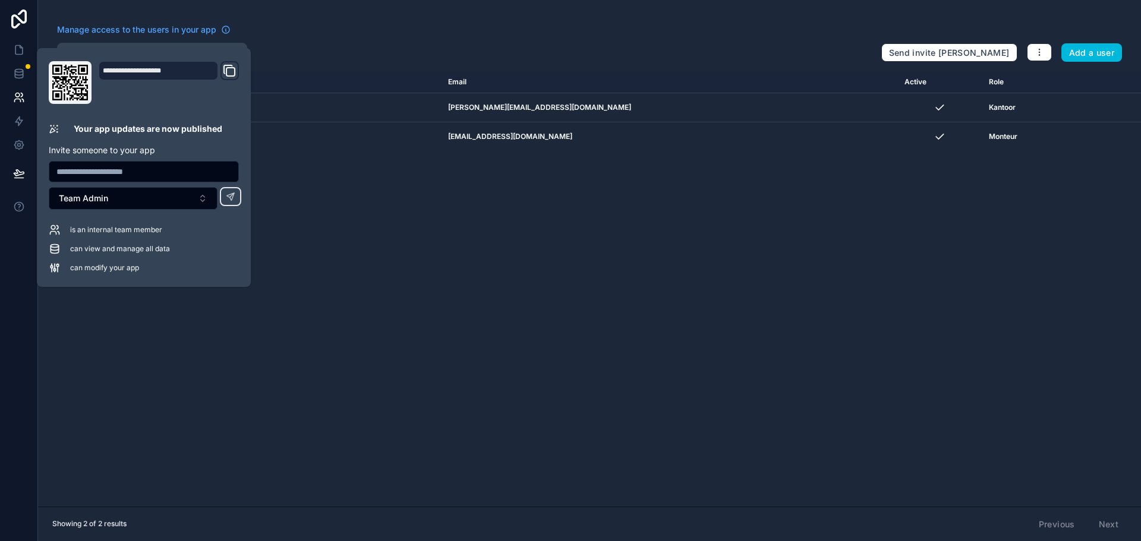
click at [459, 302] on div "Name Email Active Role userTable.email Corina Wiggerts corina@chargecars.nl Kan…" at bounding box center [589, 289] width 1103 height 436
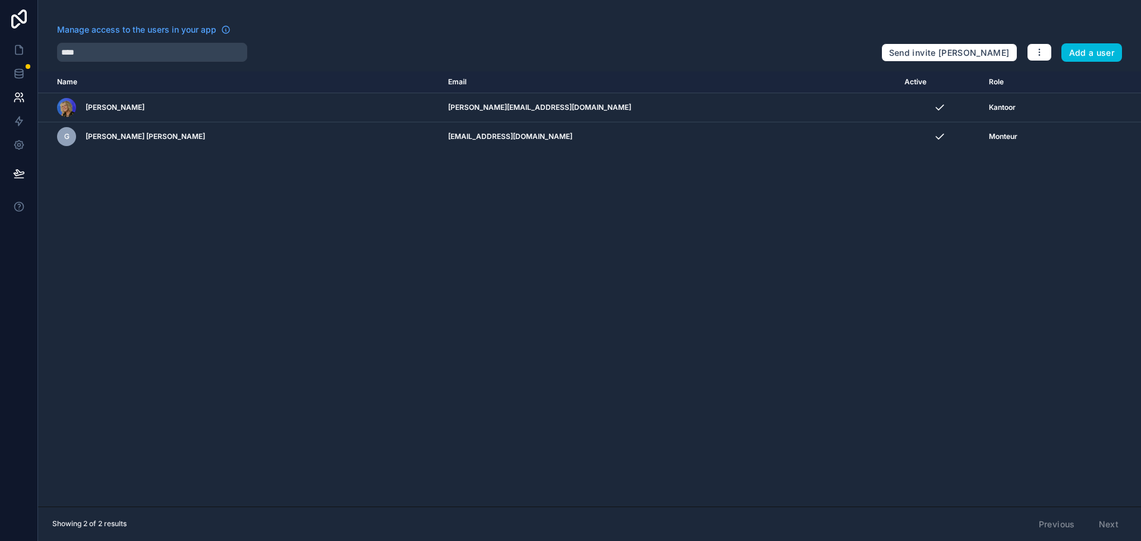
click at [177, 51] on input "****" at bounding box center [152, 52] width 190 height 19
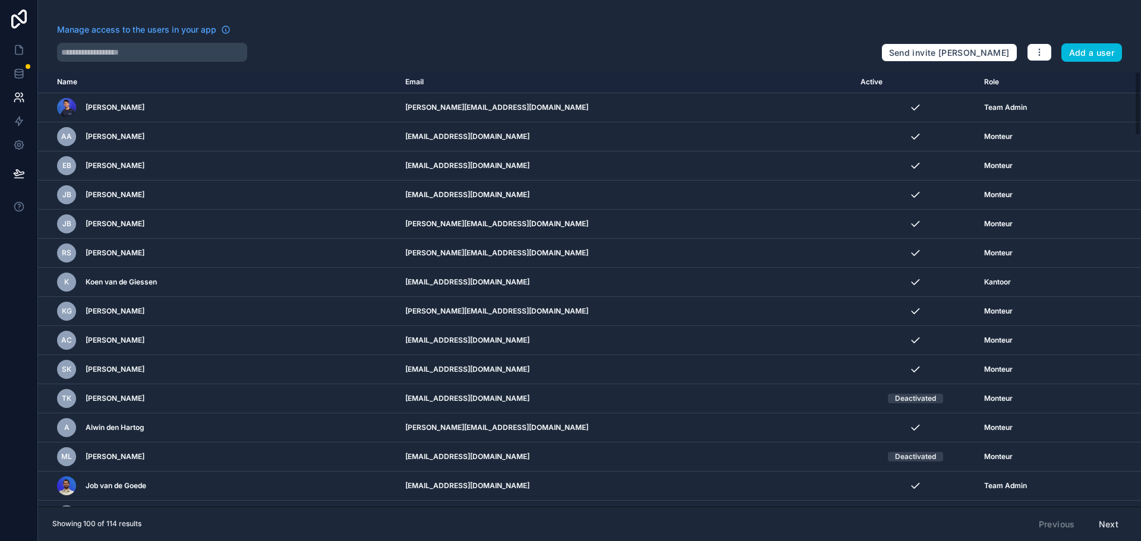
drag, startPoint x: 539, startPoint y: 20, endPoint x: 547, endPoint y: 23, distance: 8.5
click at [540, 19] on div "Manage access to the users in your app Send invite reminders Add a user Name Em…" at bounding box center [589, 270] width 1103 height 541
